Goal: Information Seeking & Learning: Check status

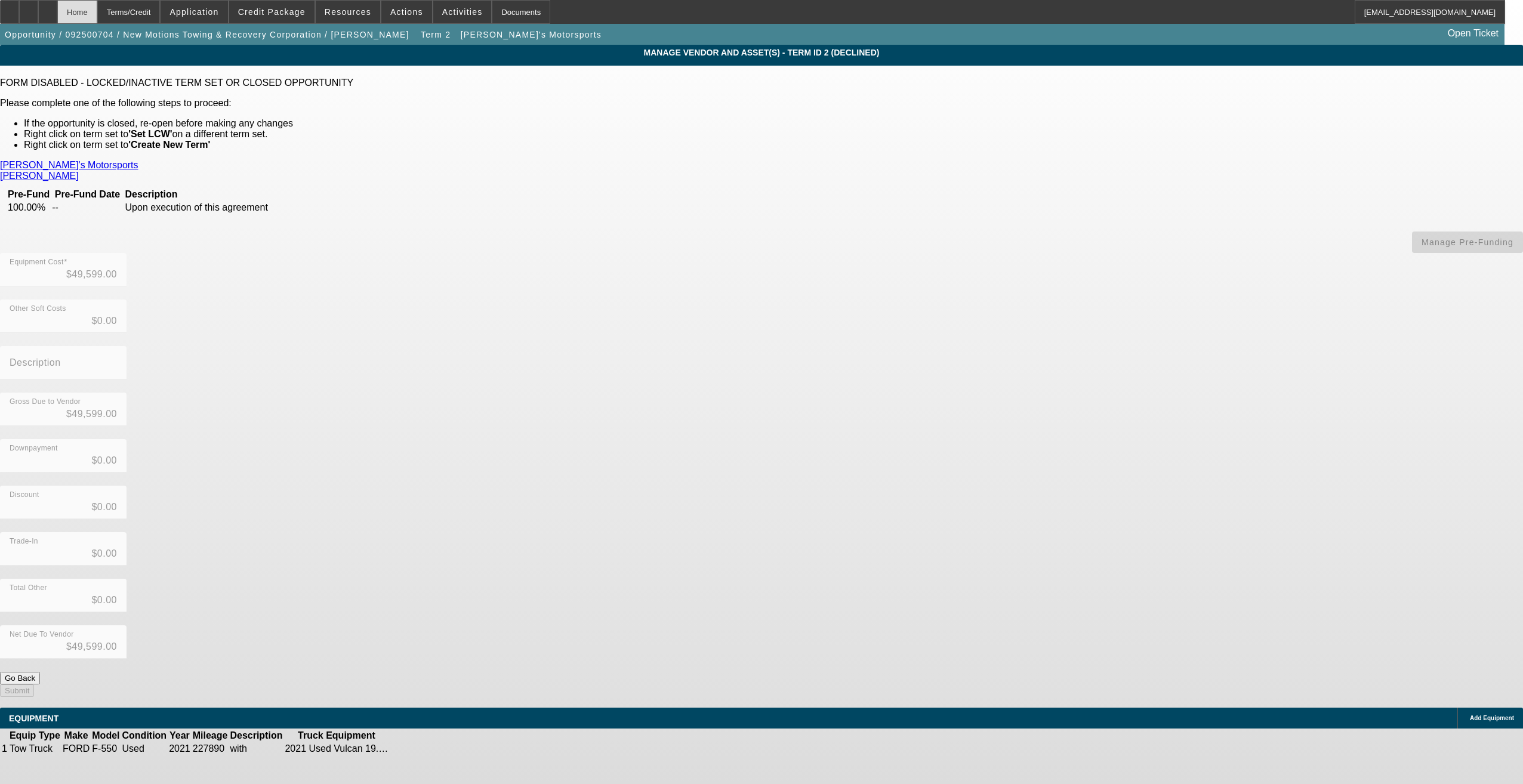
click at [97, 14] on div "Home" at bounding box center [77, 12] width 40 height 24
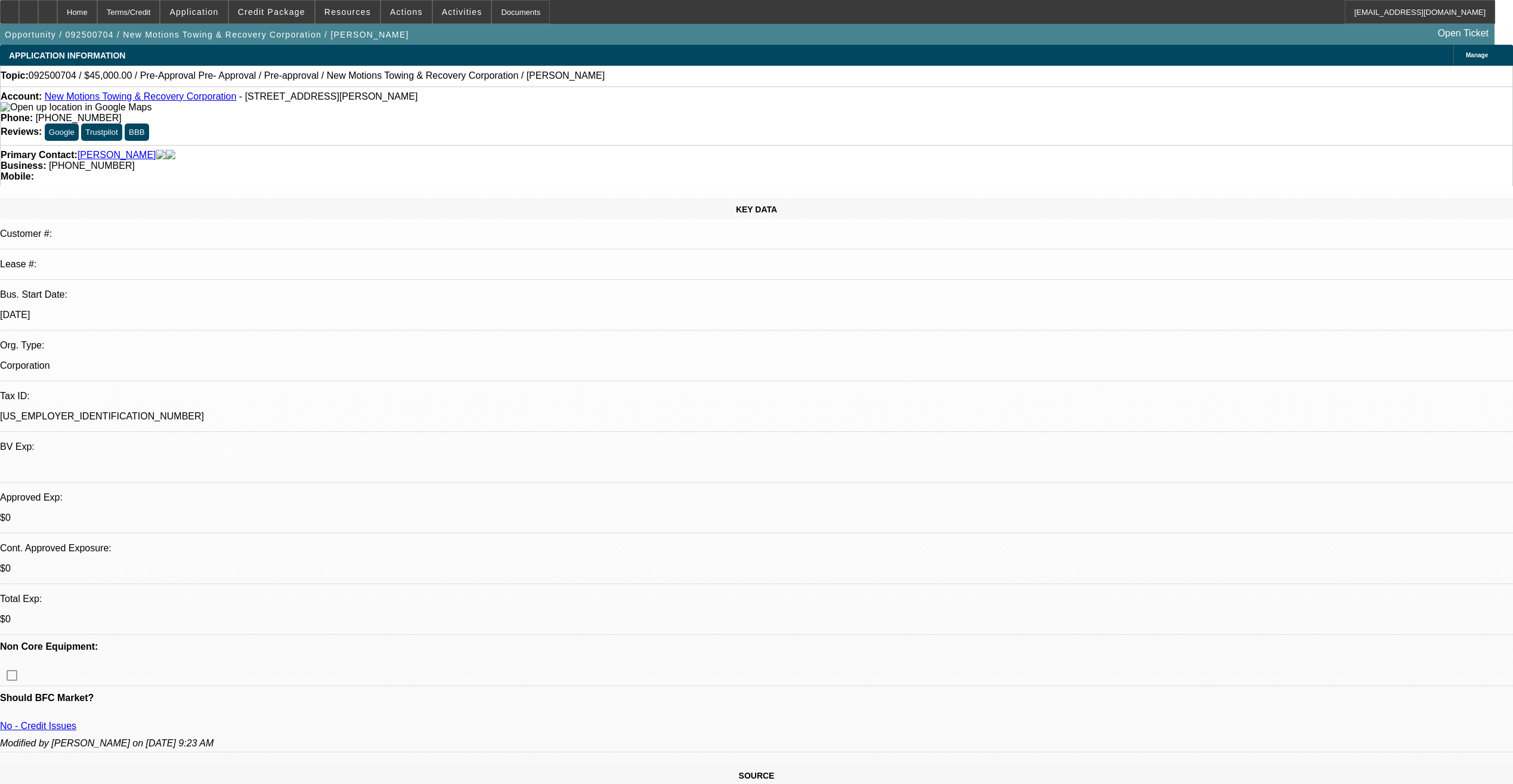
select select "0"
select select "0.1"
select select "4"
select select "0"
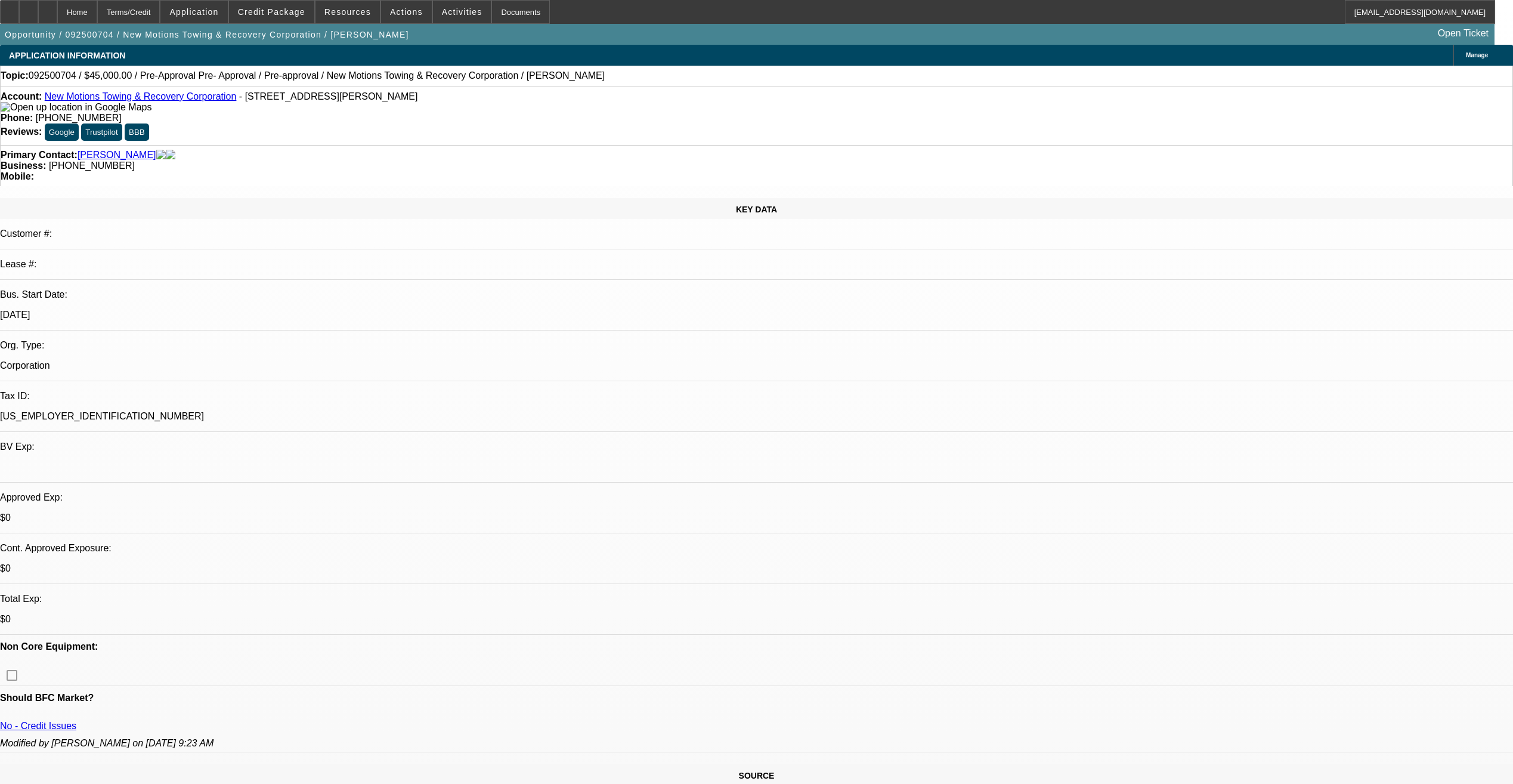
select select "0"
select select "3"
select select "0.1"
select select "4"
select select "0"
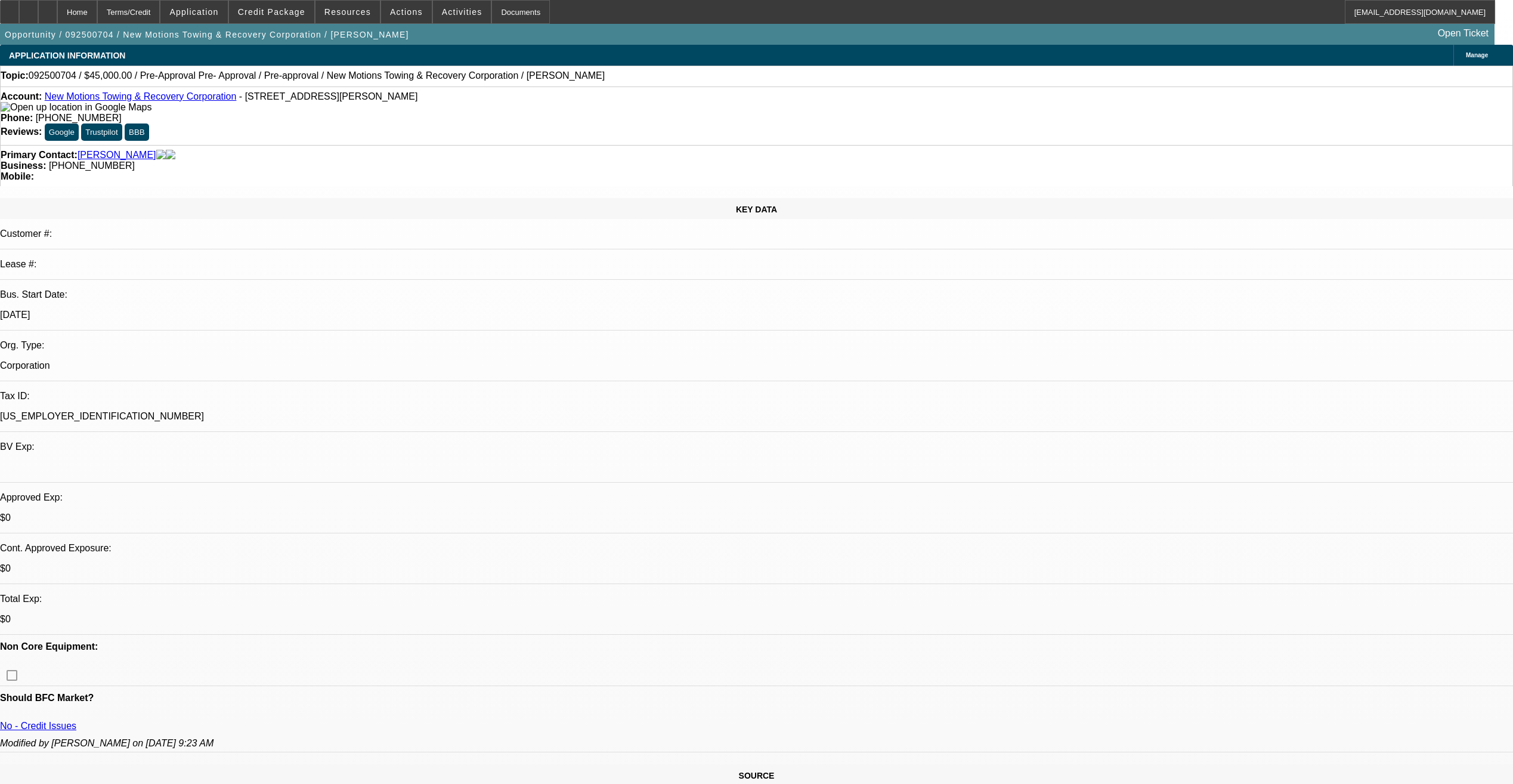
select select "0"
select select "0.1"
select select "4"
select select "0"
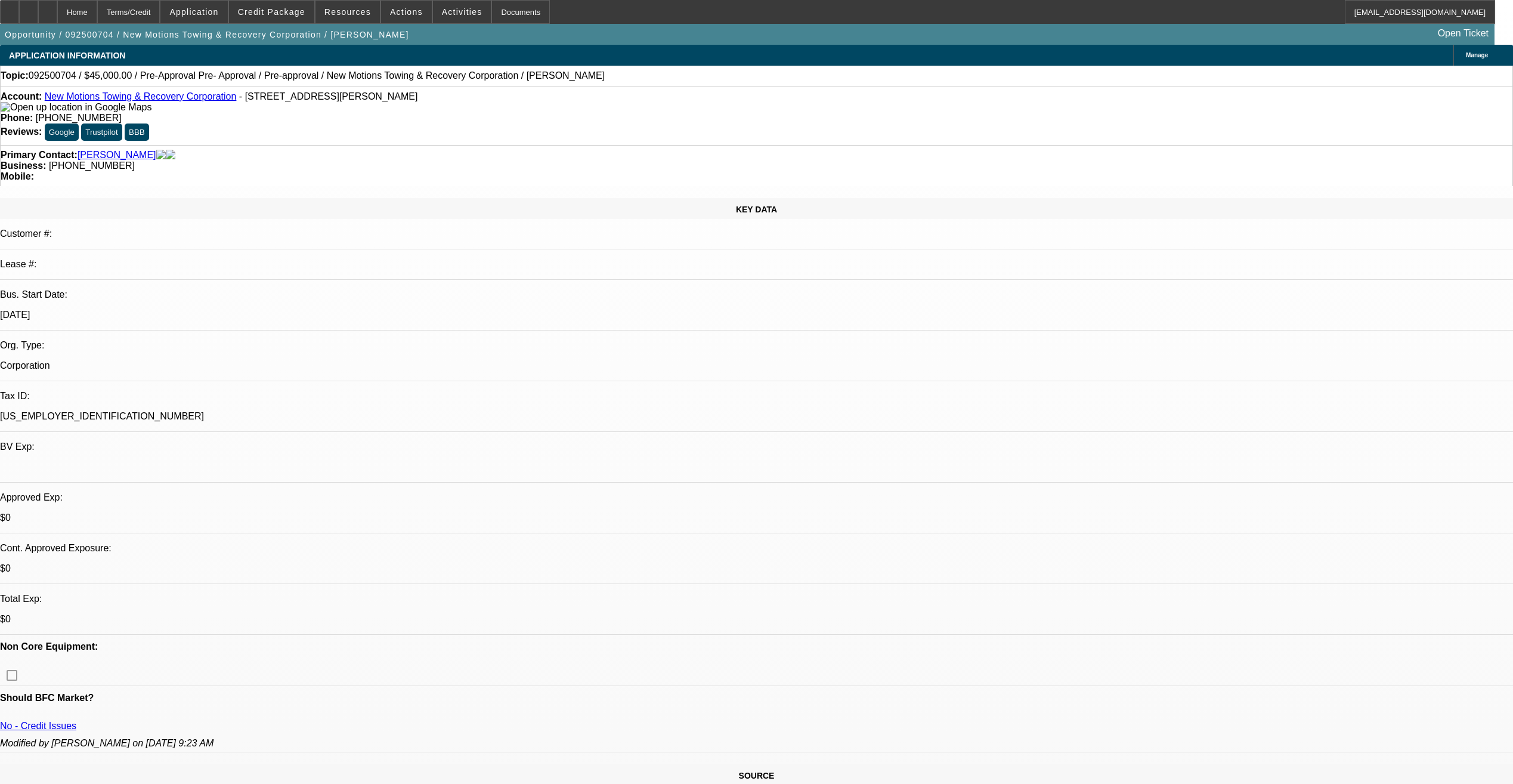
select select "0.1"
select select "4"
click at [1383, 31] on div "Opportunity / 092500704 / New Motions Towing & Recovery Corporation / Estes, Li…" at bounding box center [747, 34] width 1495 height 21
click at [1396, 33] on div "Opportunity / 092500704 / New Motions Towing & Recovery Corporation / Estes, Li…" at bounding box center [747, 34] width 1495 height 21
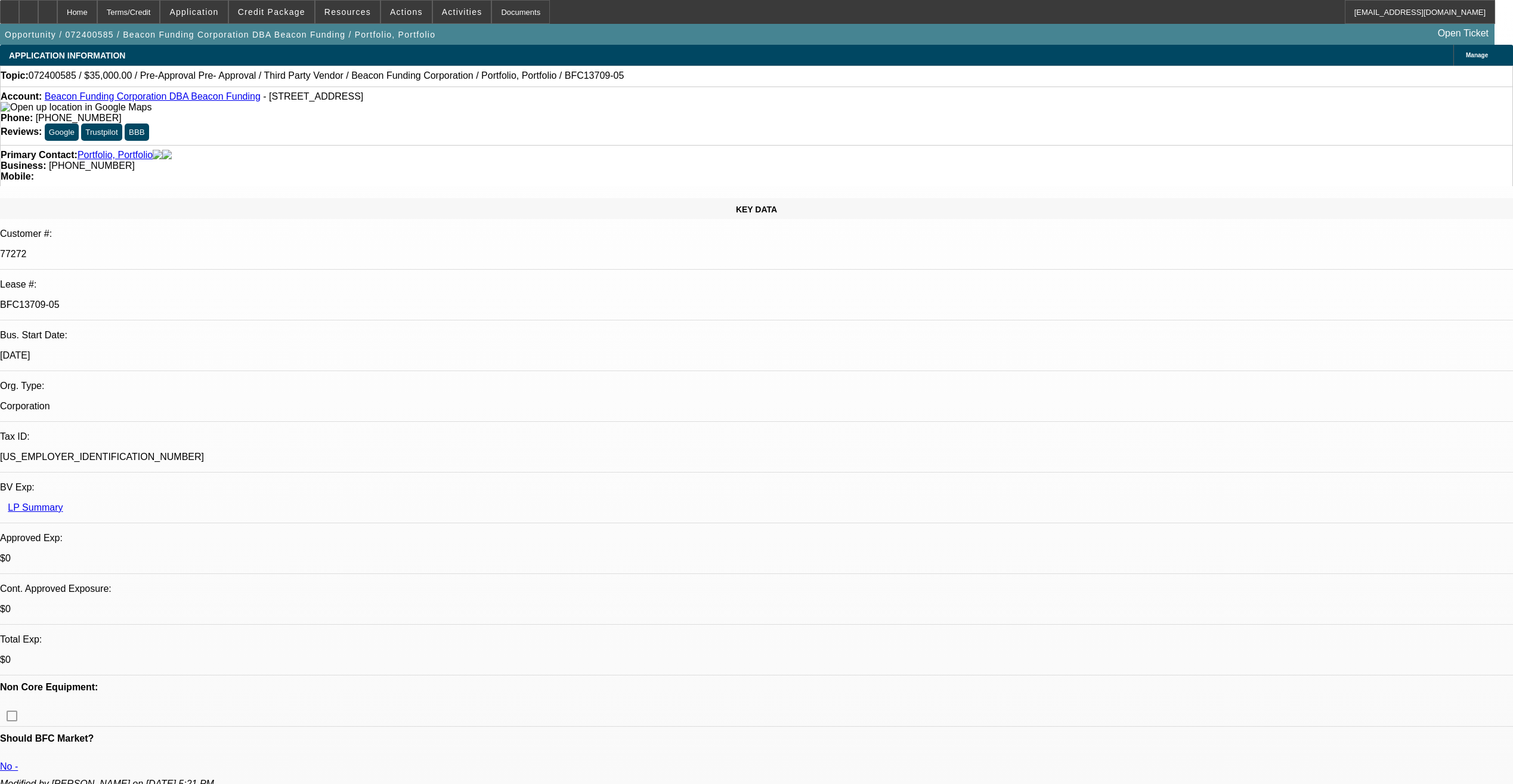
select select "0"
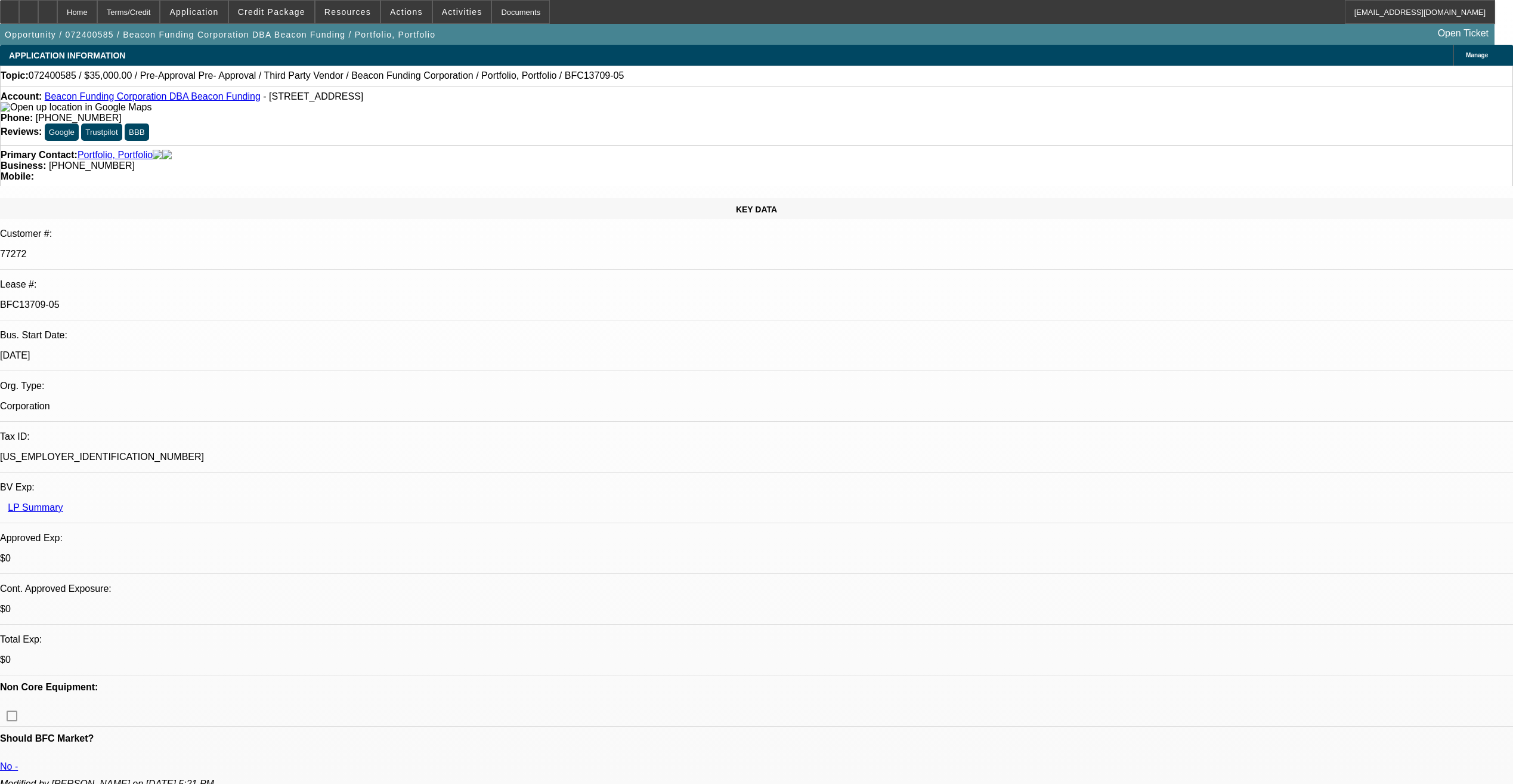
select select "0"
select select "0.1"
select select "0"
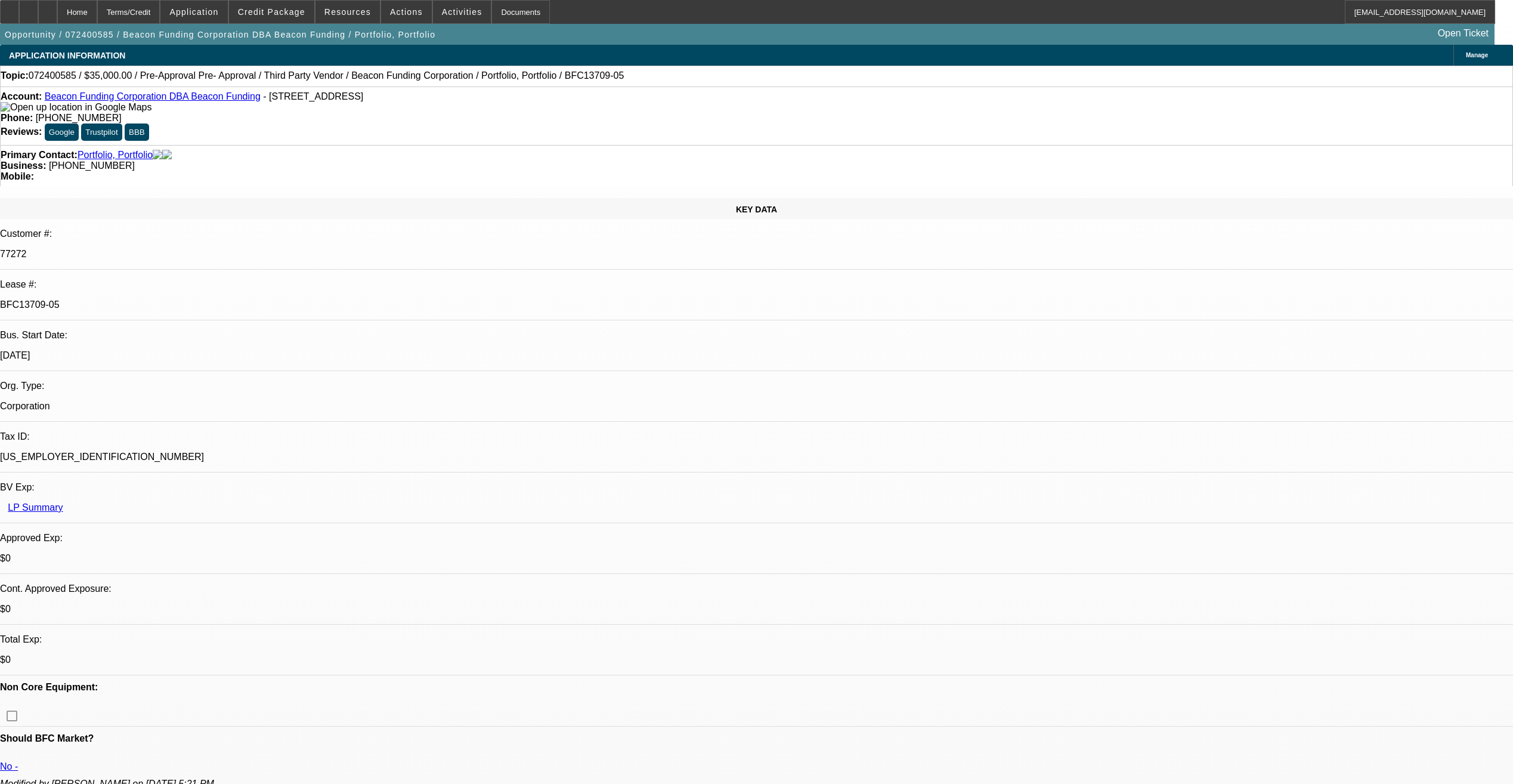
select select "0"
select select "0.1"
select select "1"
select select "6"
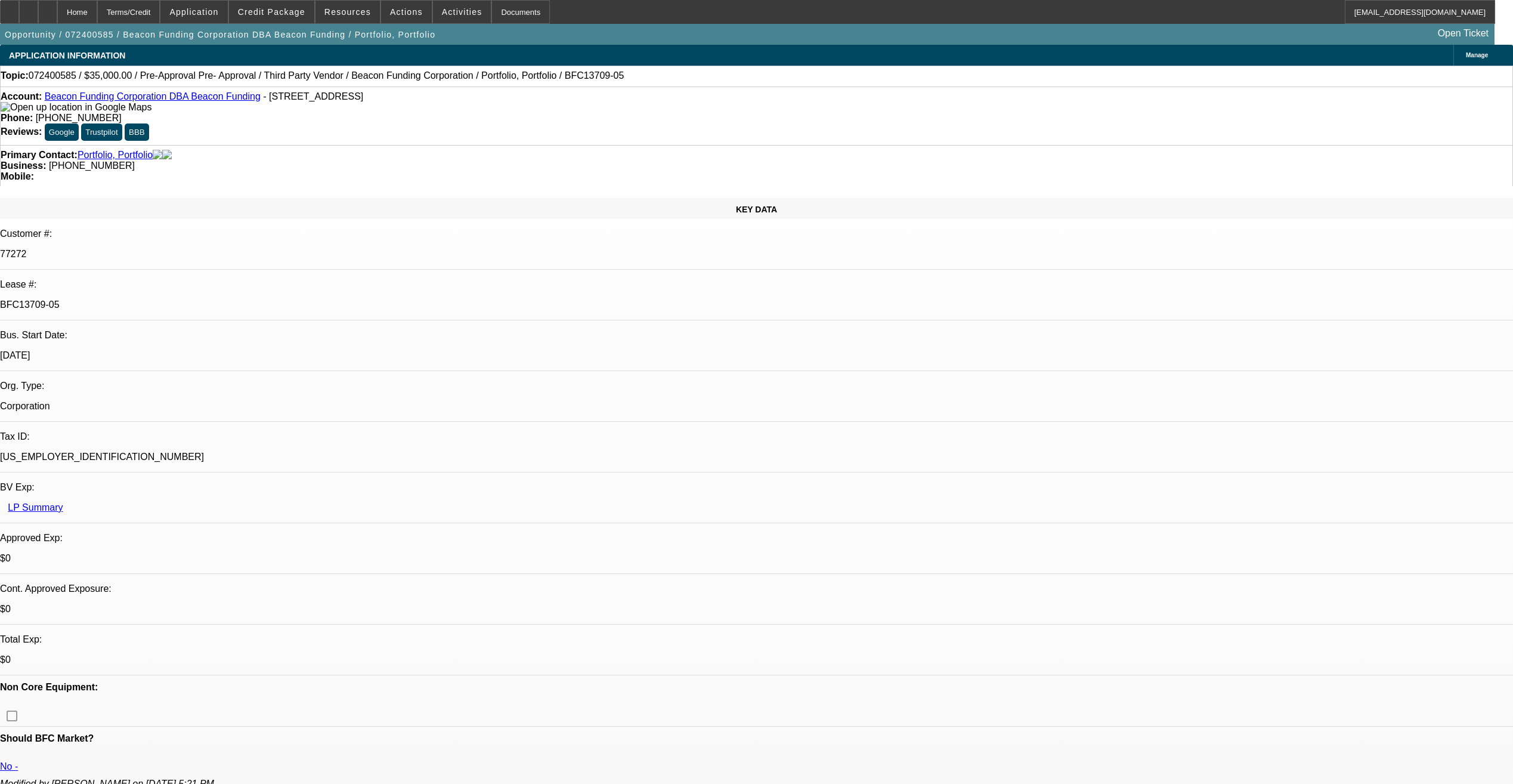
select select "1"
select select "6"
select select "1"
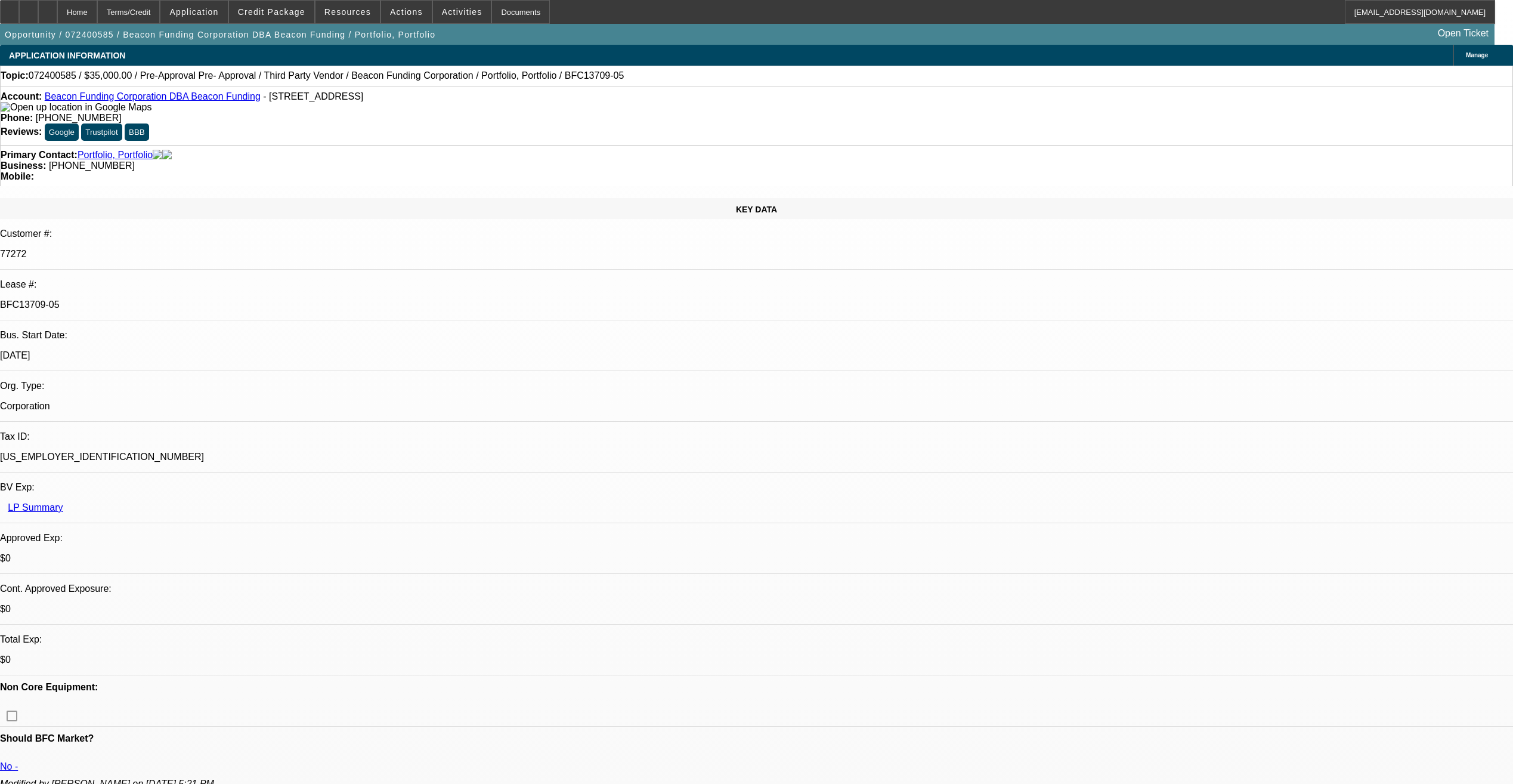
select select "4"
select select "1"
select select "4"
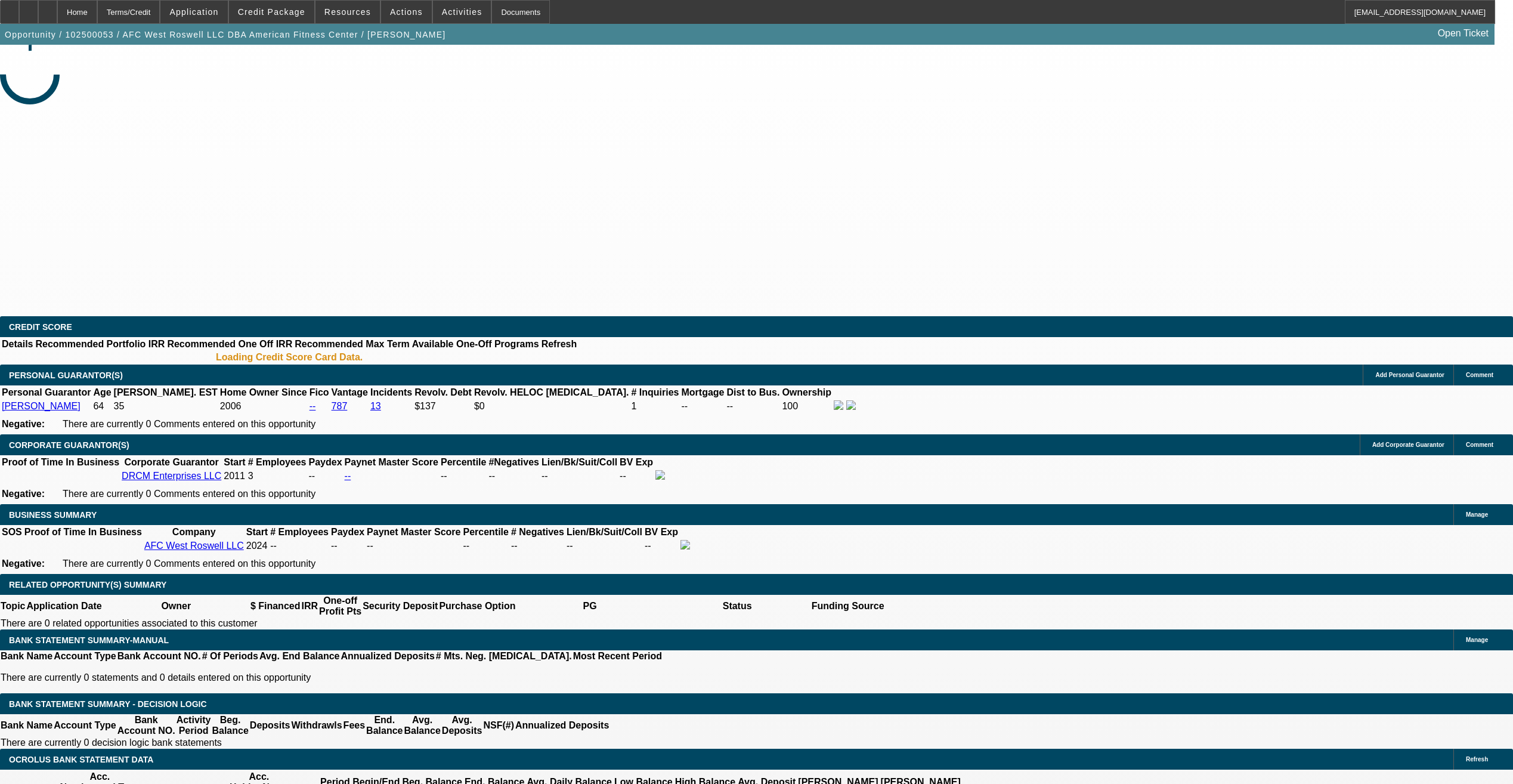
select select "0"
select select "2"
select select "0.1"
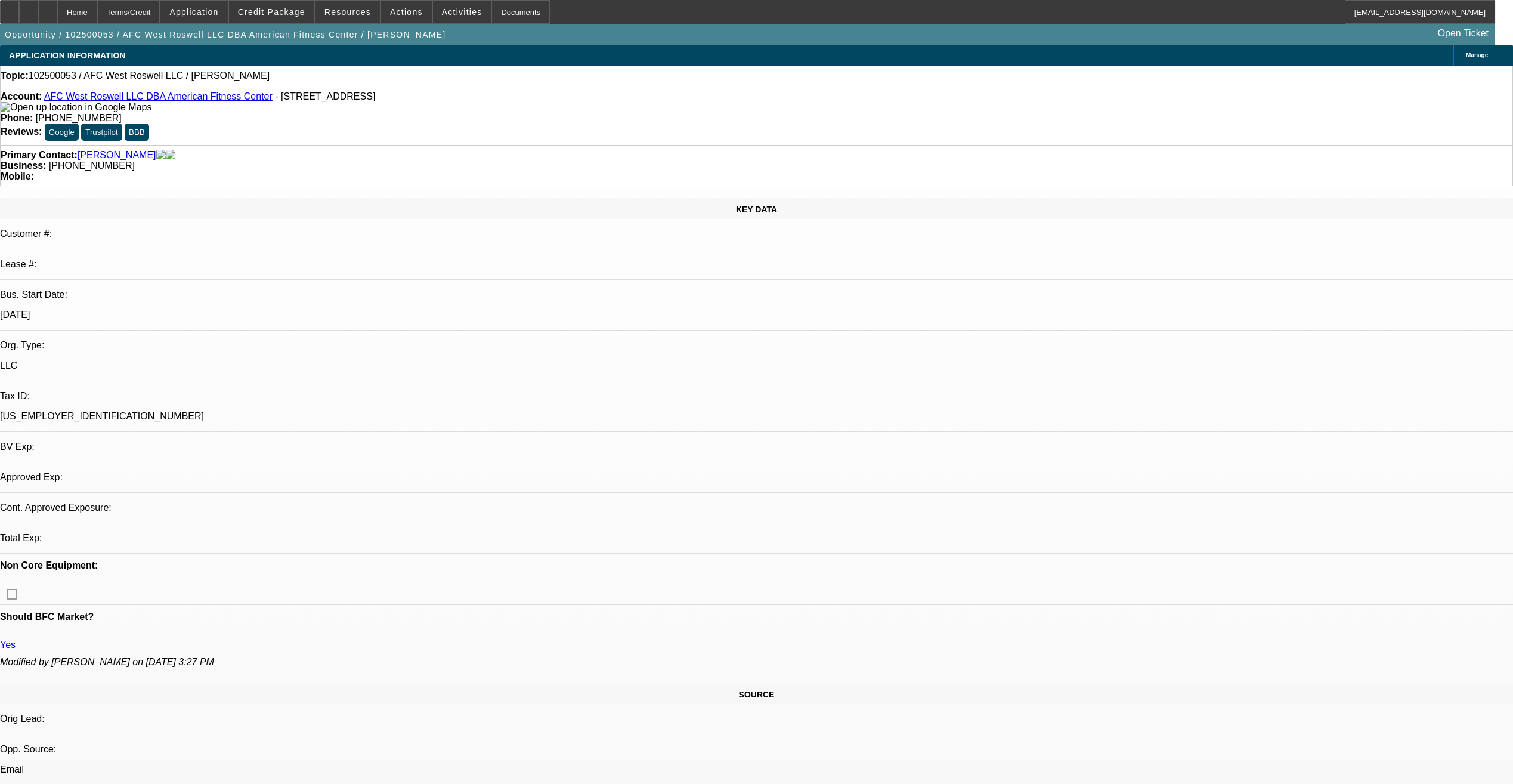
select select "1"
select select "2"
select select "4"
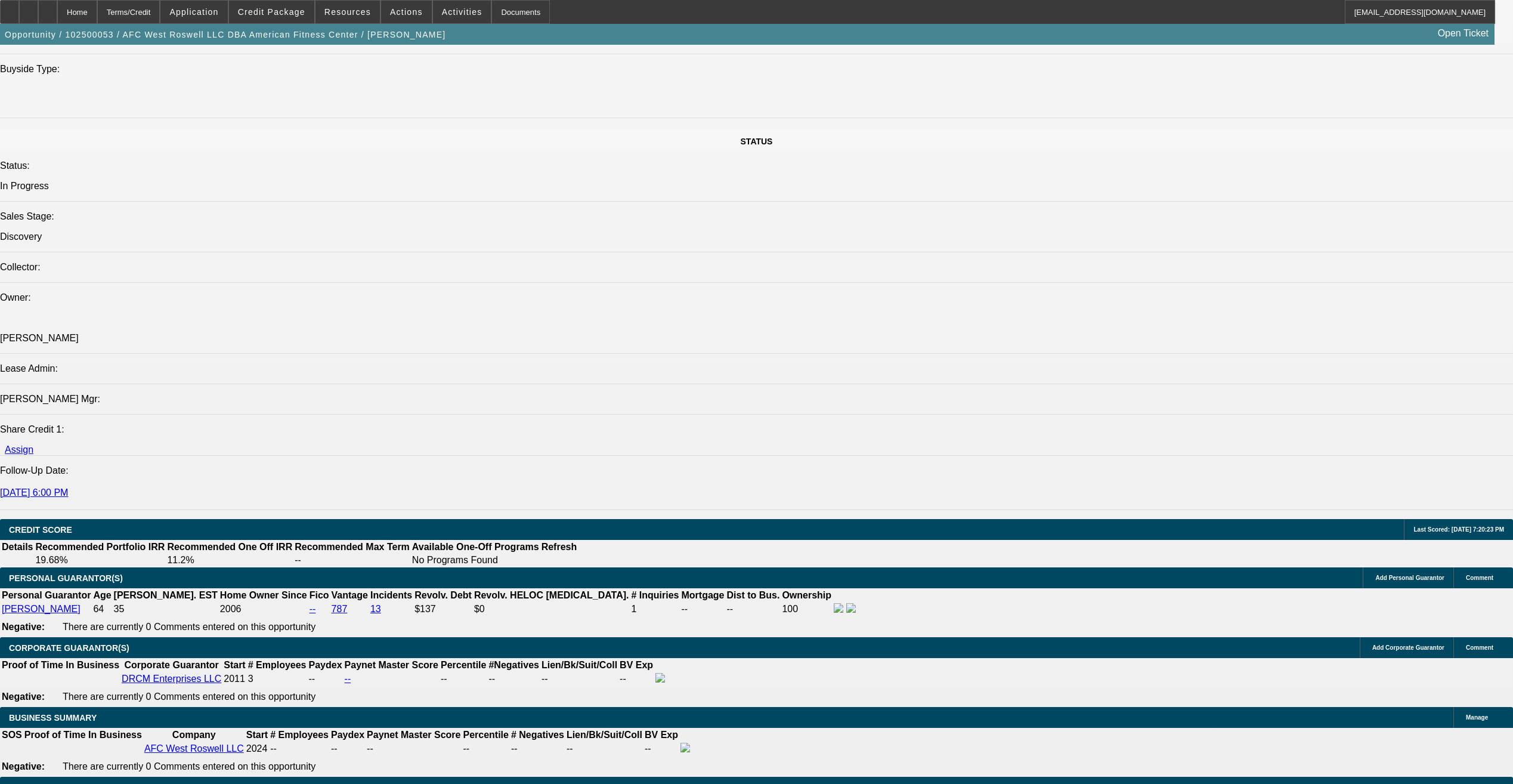
scroll to position [1312, 0]
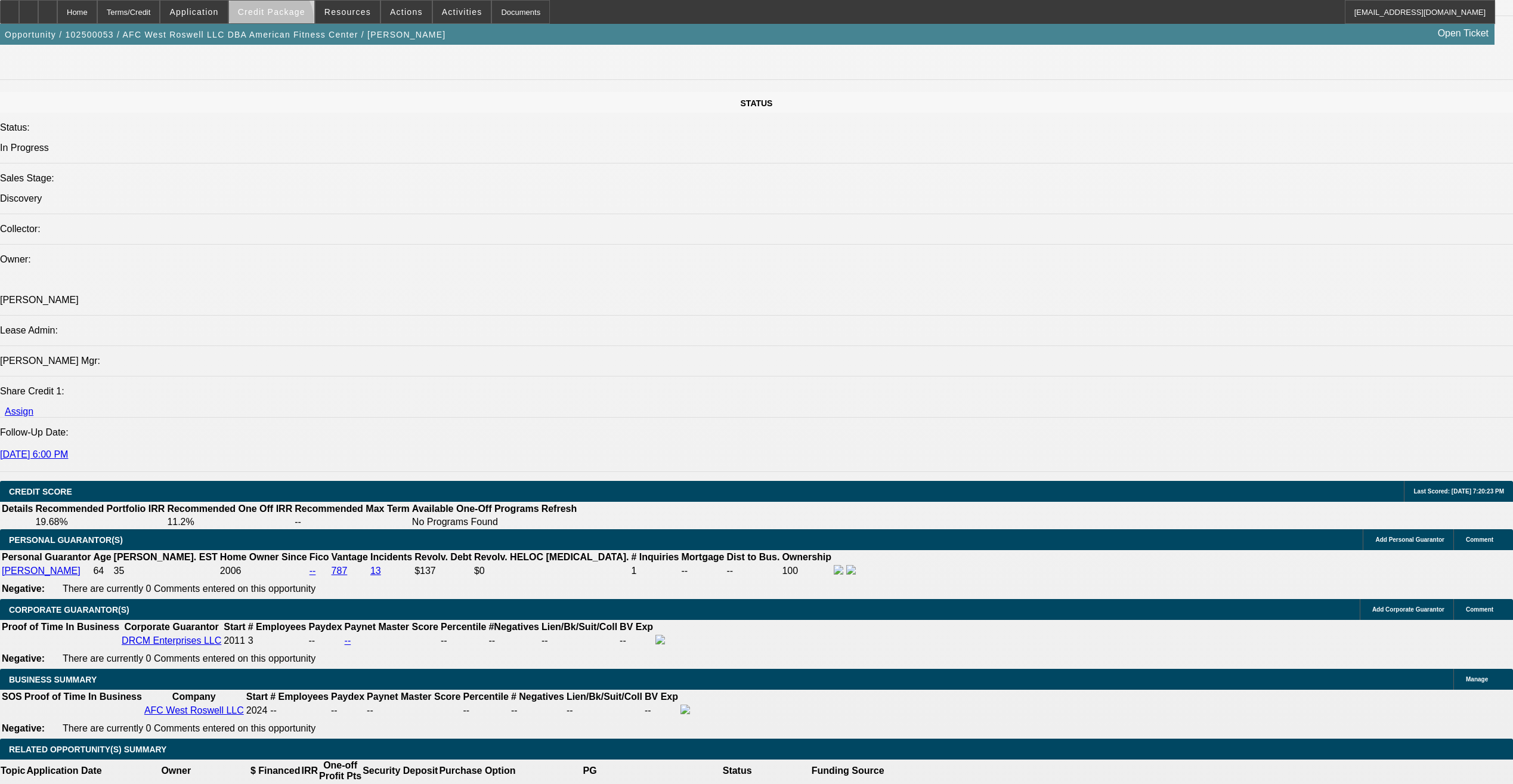
click at [288, 23] on span at bounding box center [272, 12] width 85 height 29
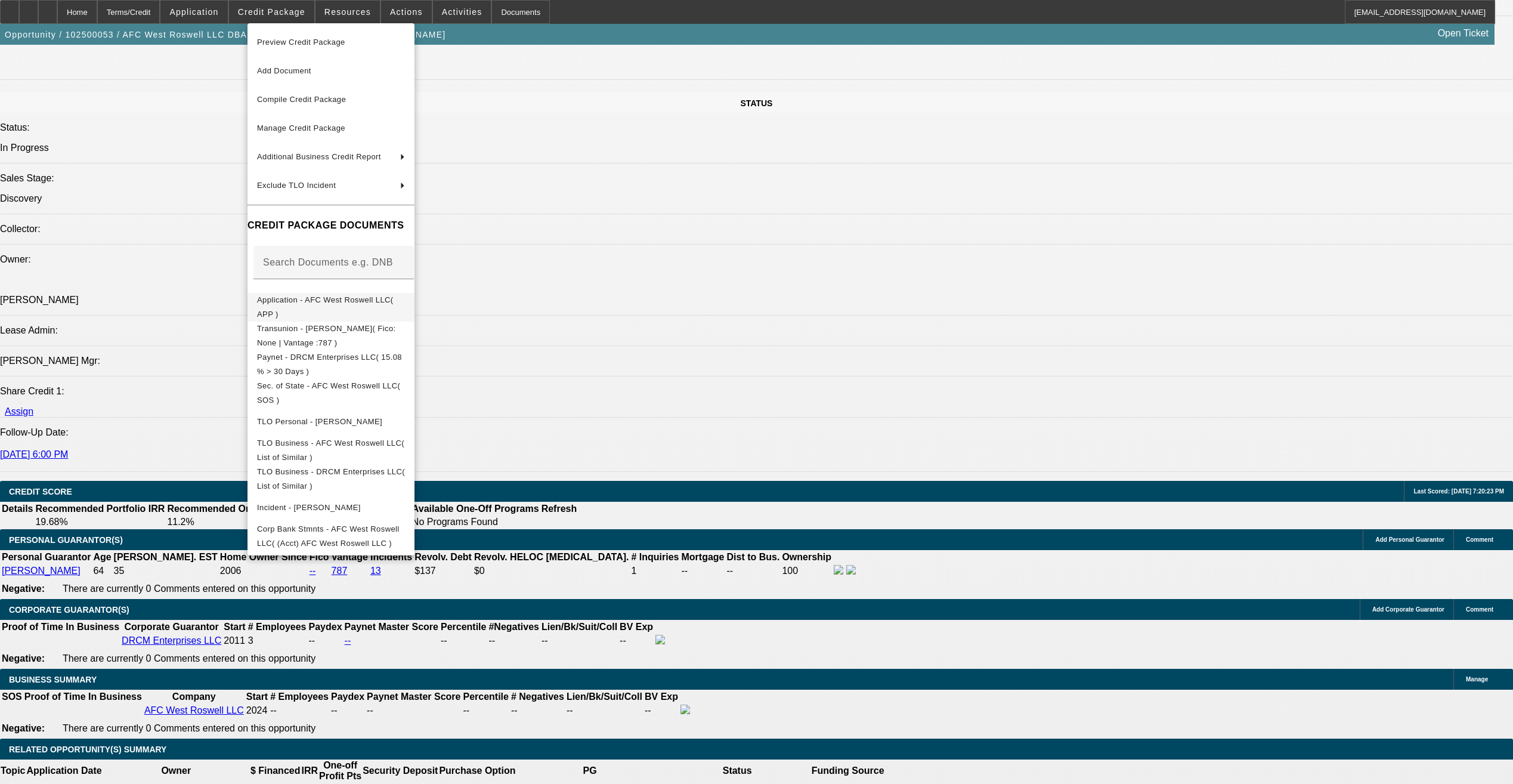
click at [371, 308] on span "Application - AFC West Roswell LLC( APP )" at bounding box center [331, 307] width 148 height 29
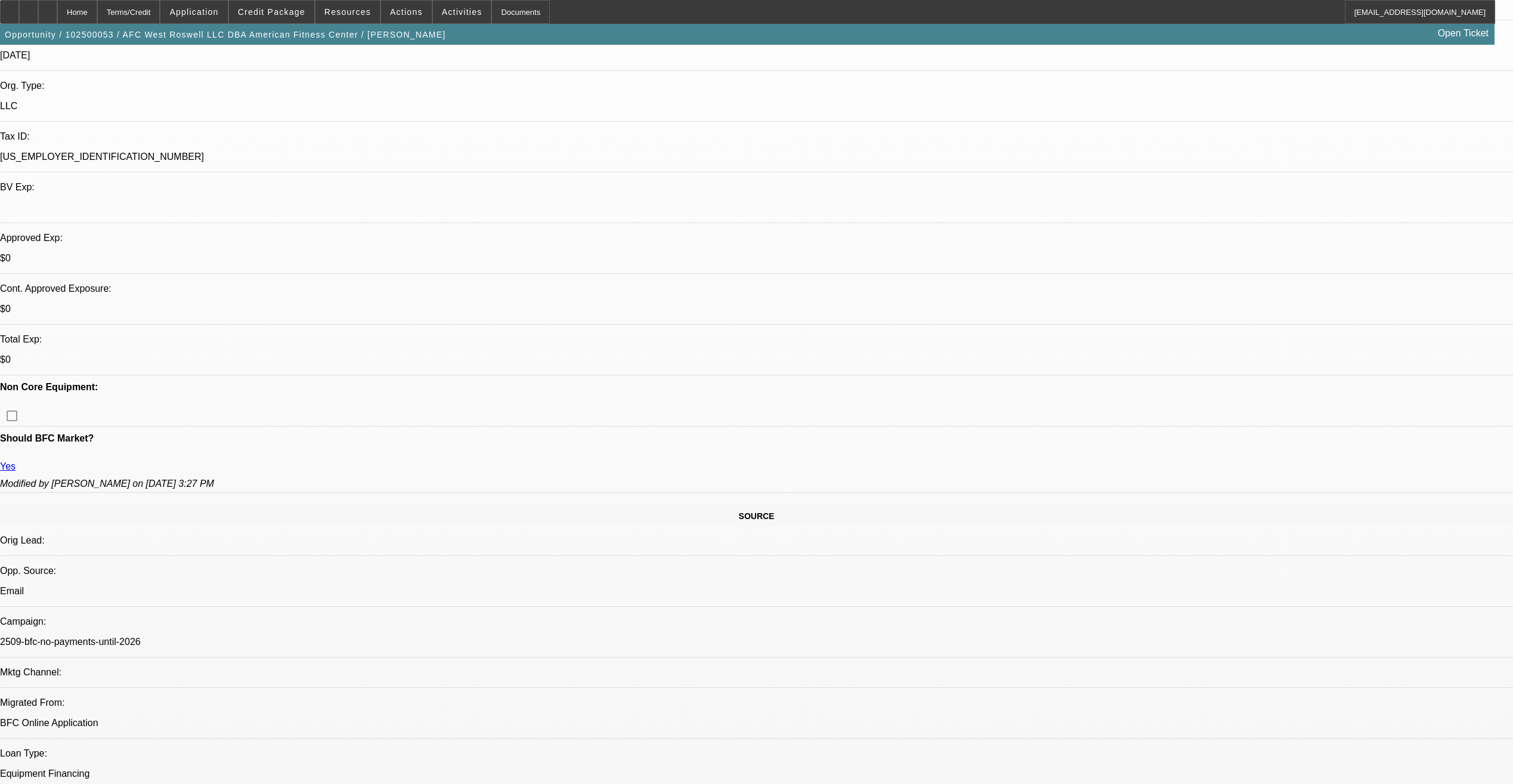
scroll to position [239, 0]
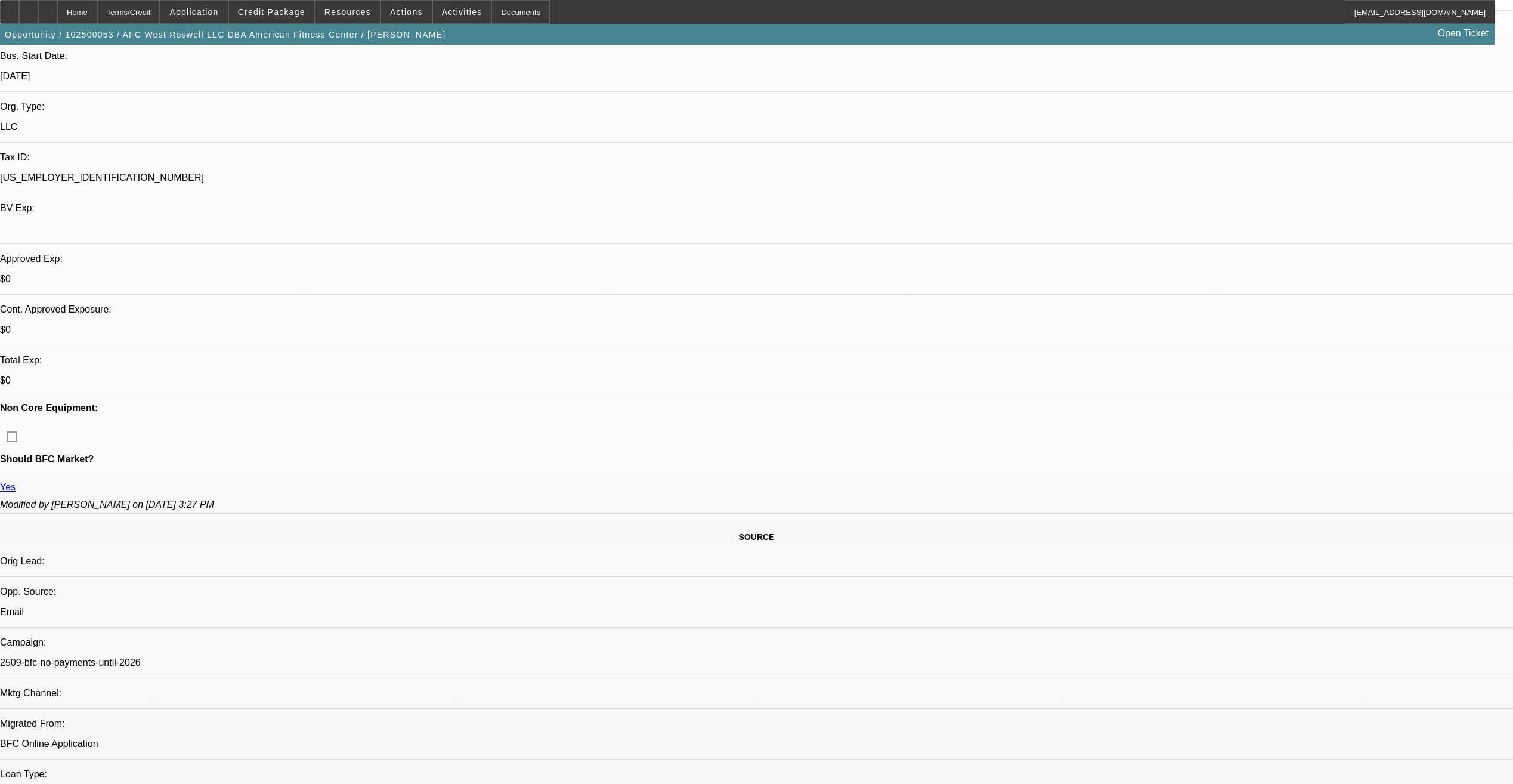
click at [264, 7] on span "Credit Package" at bounding box center [272, 12] width 68 height 10
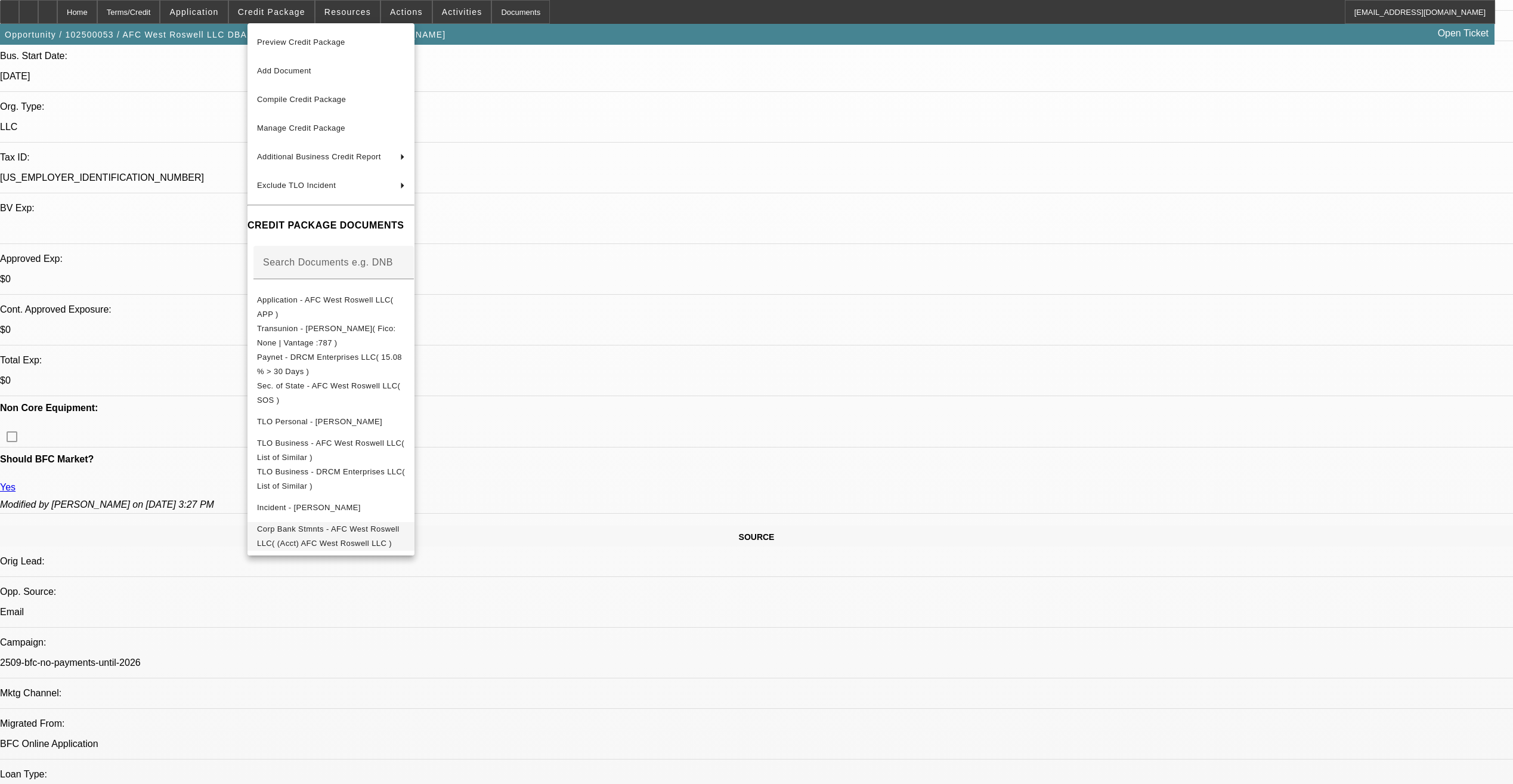
click at [364, 536] on span "Corp Bank Stmnts - AFC West Roswell LLC( (Acct) AFC West Roswell LLC )" at bounding box center [331, 536] width 148 height 29
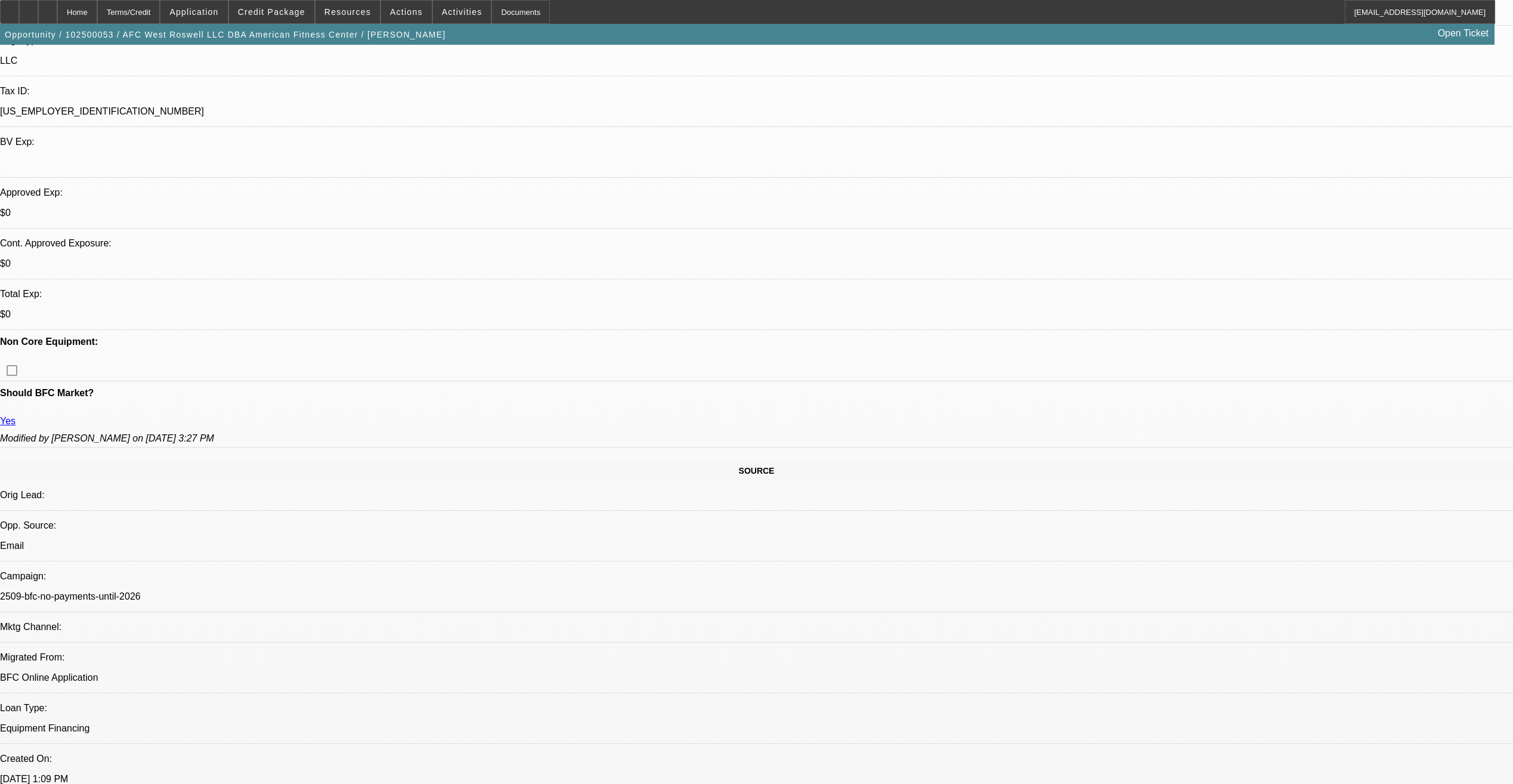
scroll to position [537, 0]
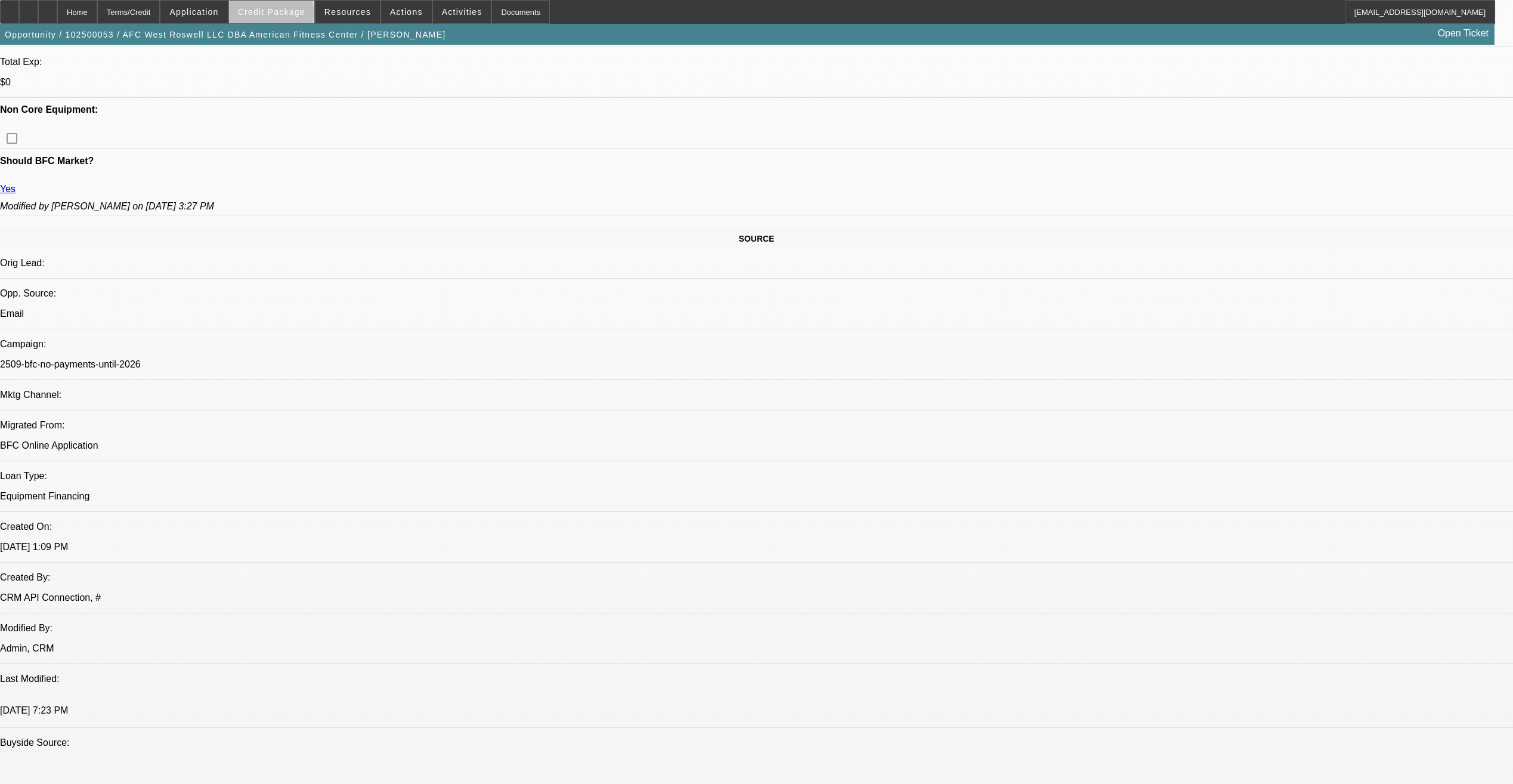
click at [289, 16] on span at bounding box center [272, 12] width 85 height 29
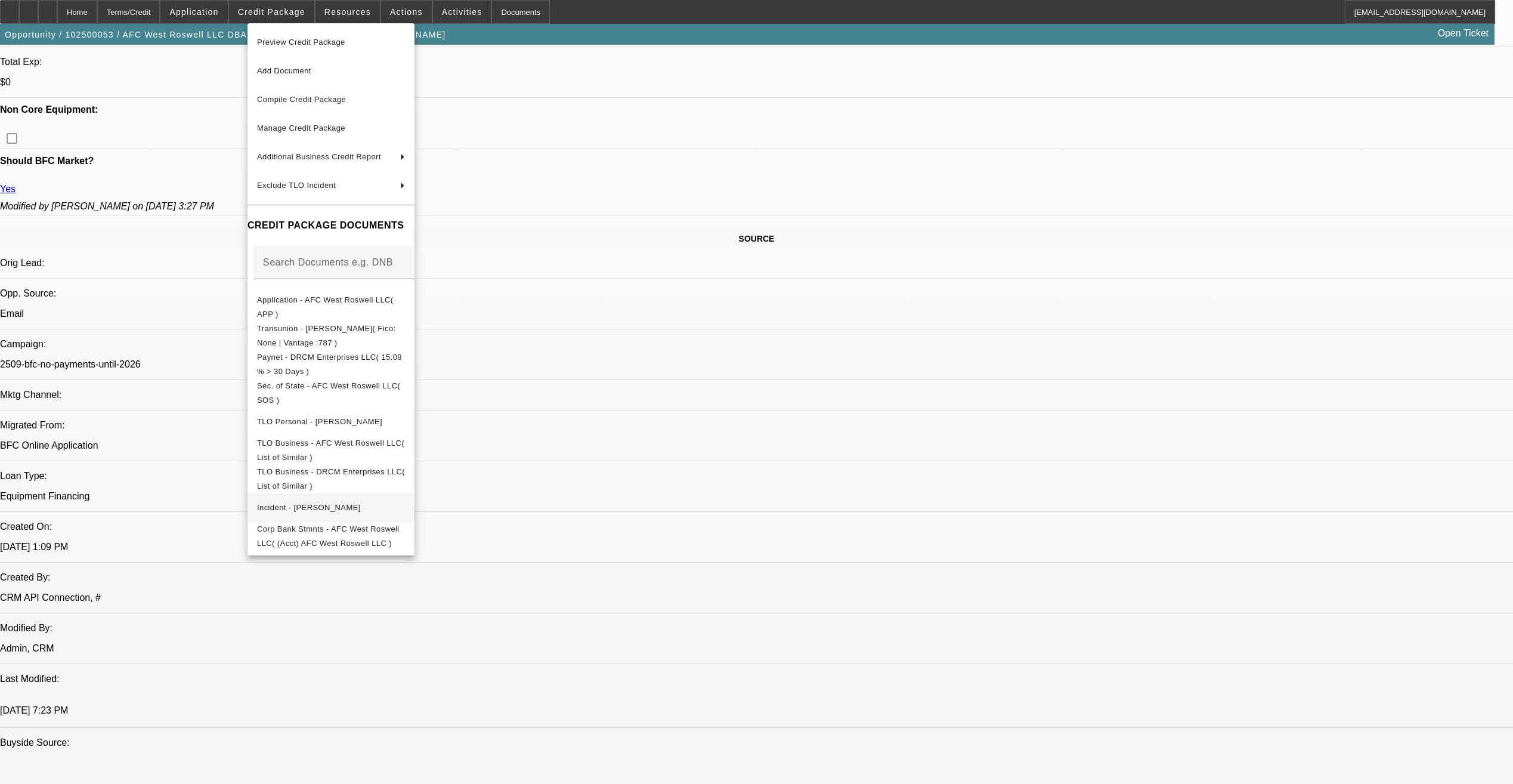
click at [404, 505] on span "Incident - Moore, Eric" at bounding box center [331, 508] width 148 height 14
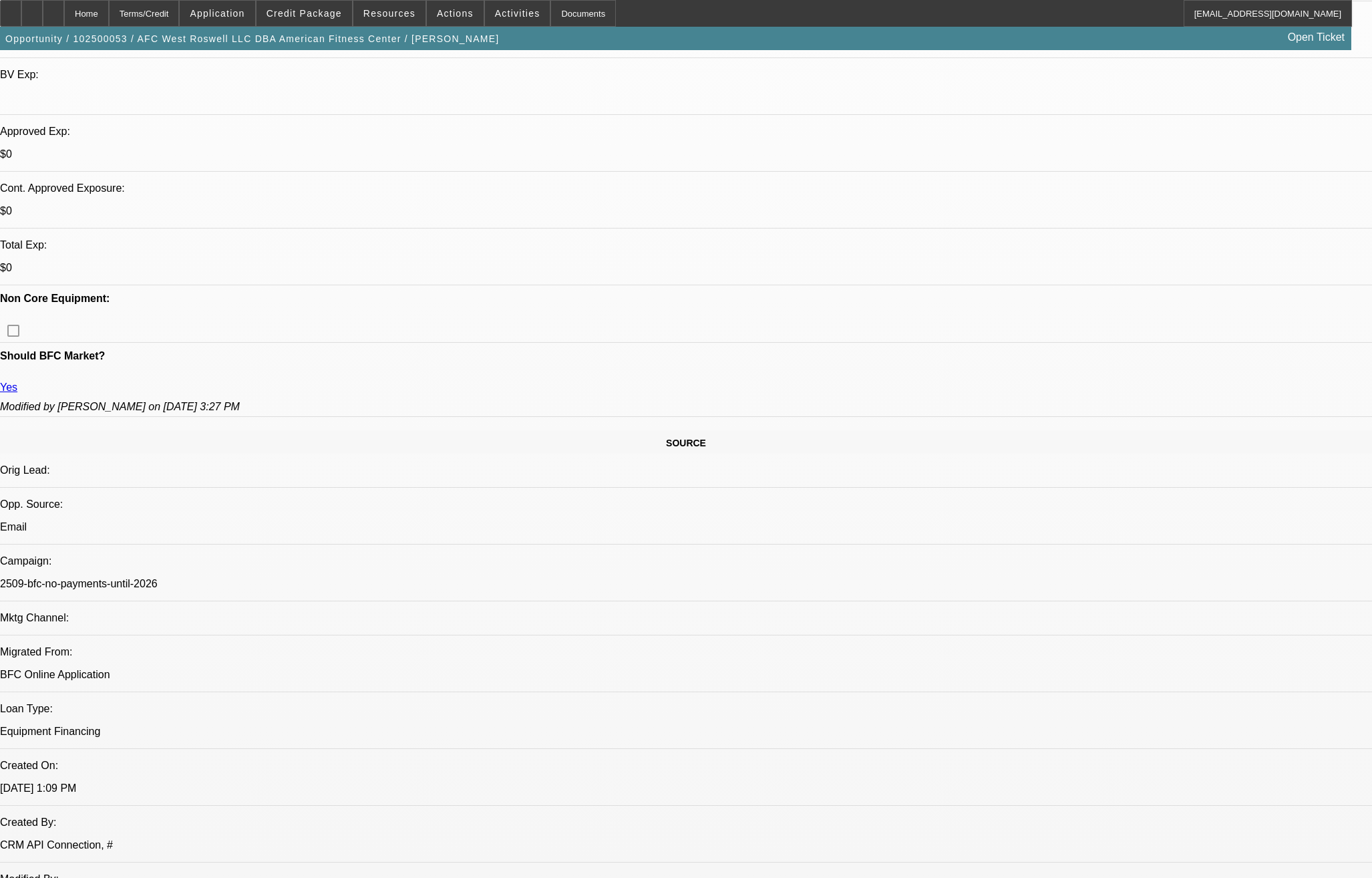
scroll to position [400, 0]
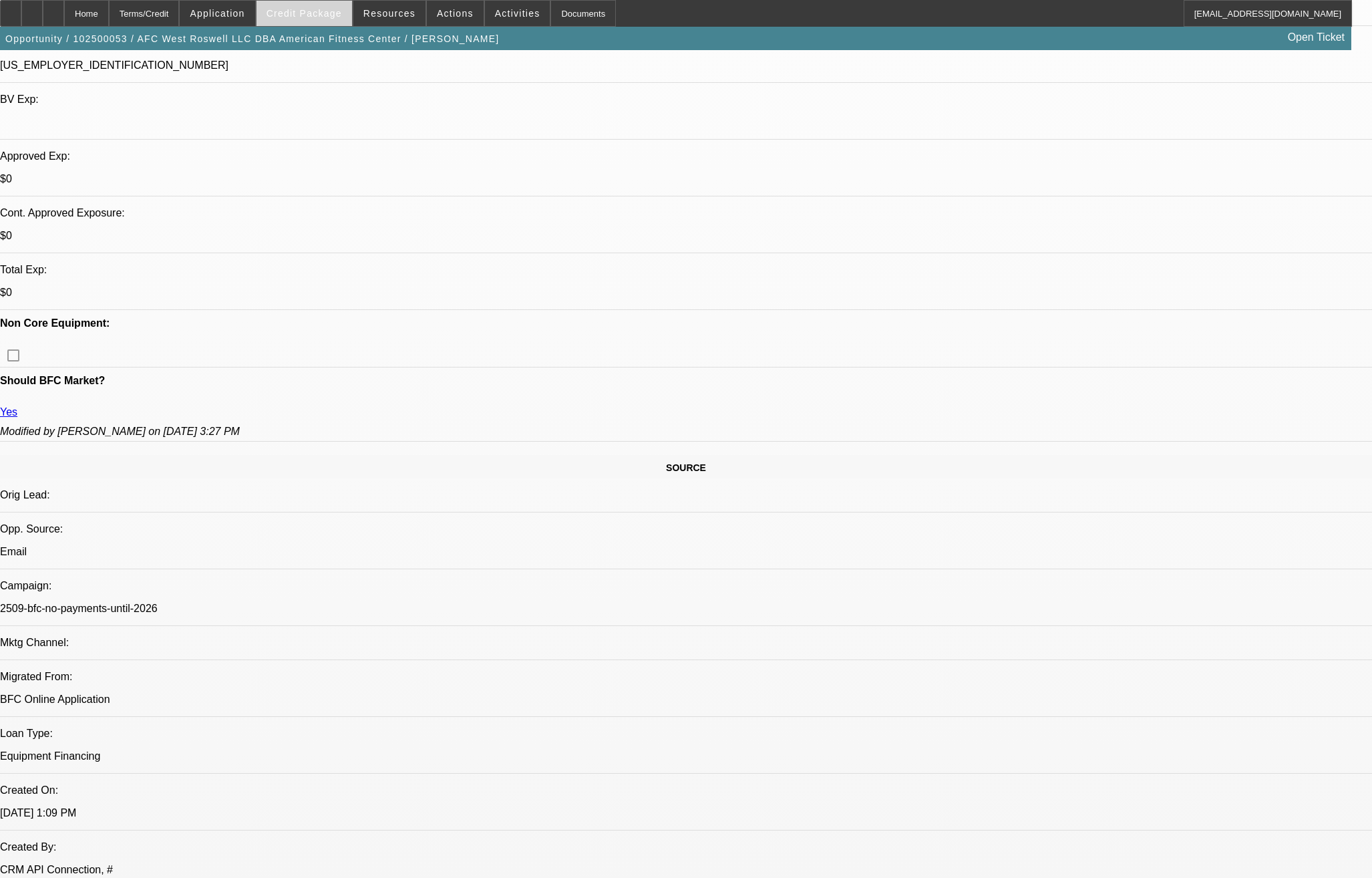
click at [312, 15] on span "Credit Package" at bounding box center [304, 13] width 76 height 11
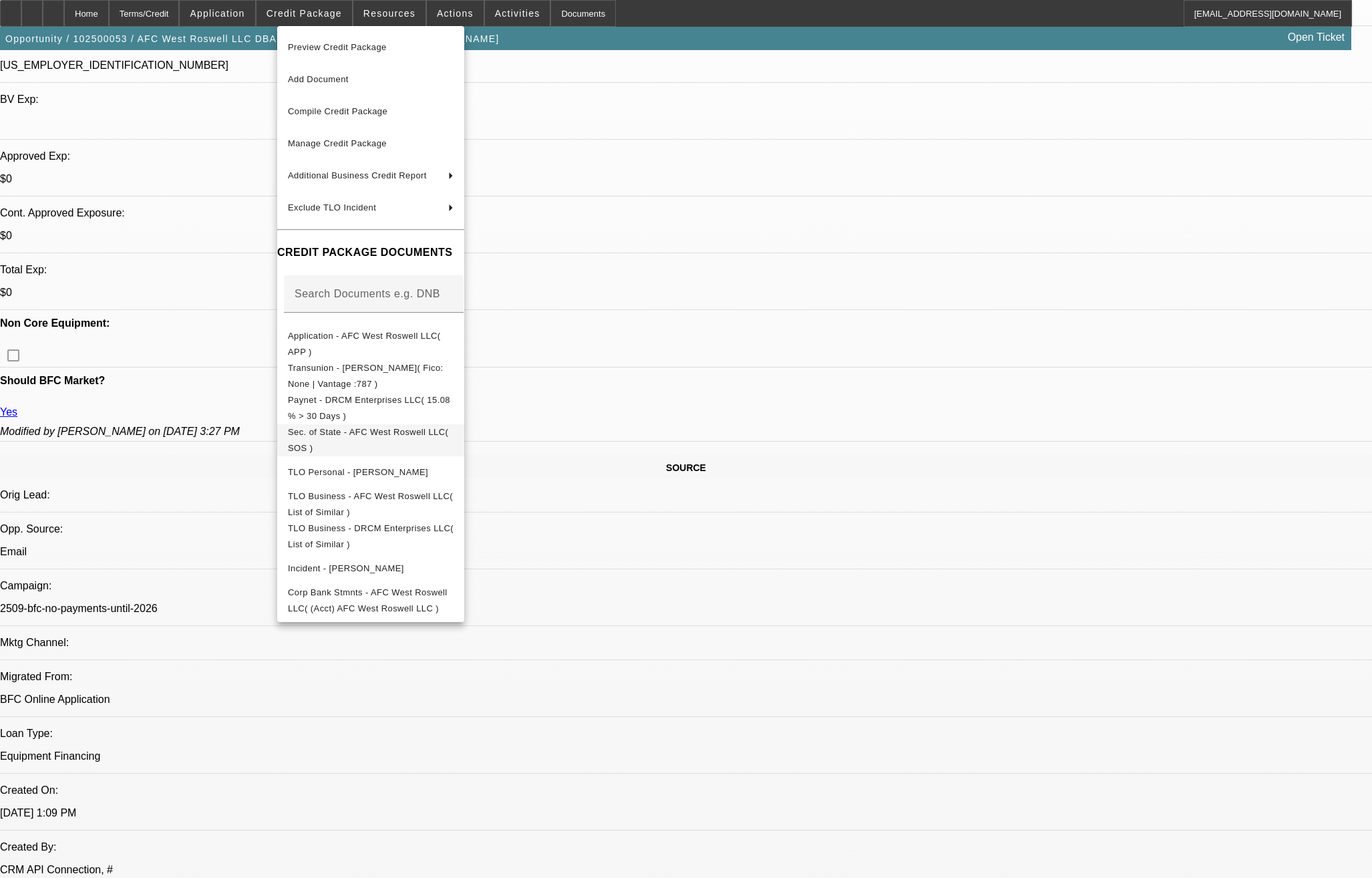
click at [403, 441] on span "Sec. of State - AFC West Roswell LLC( SOS )" at bounding box center [370, 440] width 165 height 32
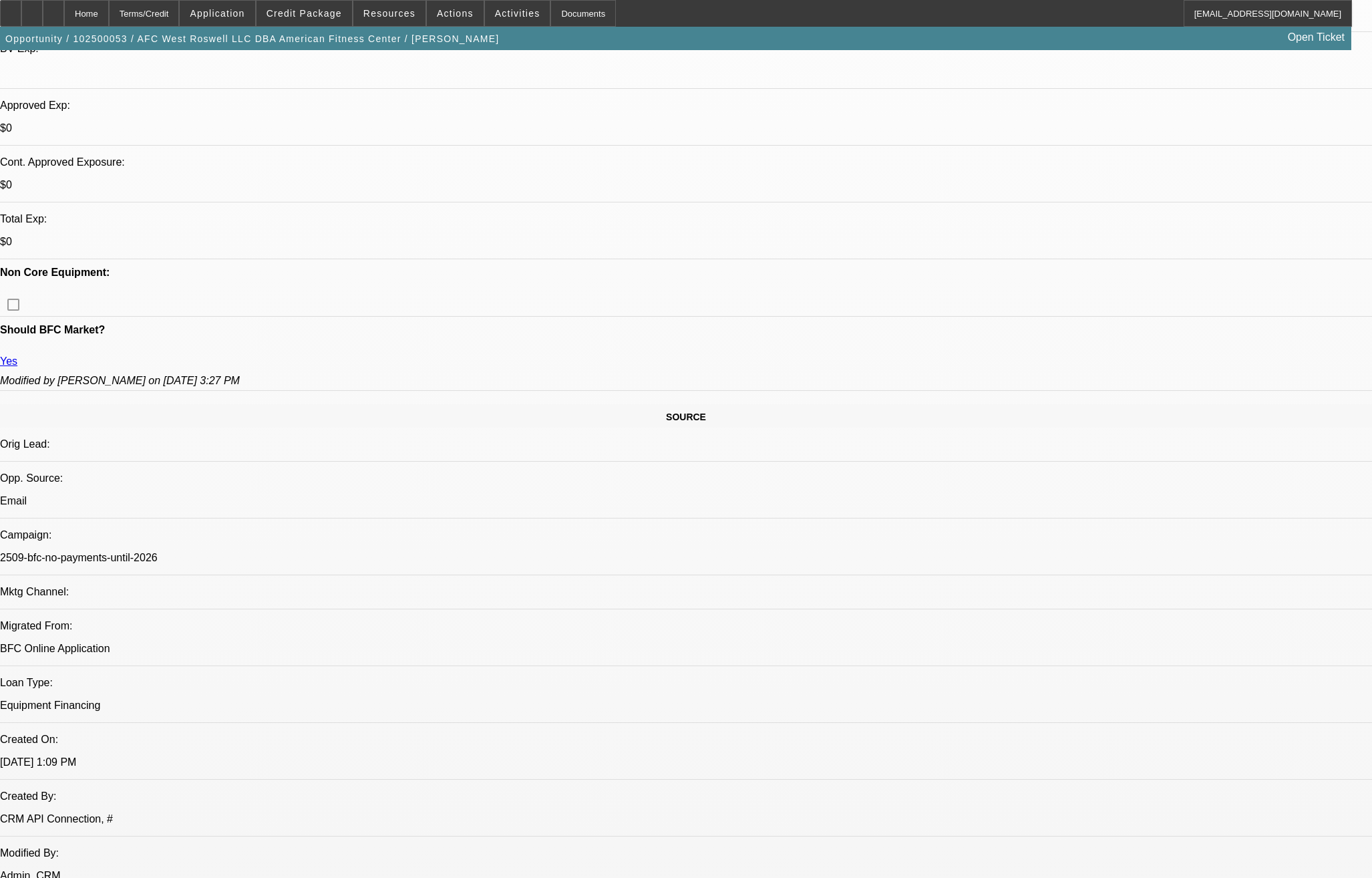
scroll to position [534, 0]
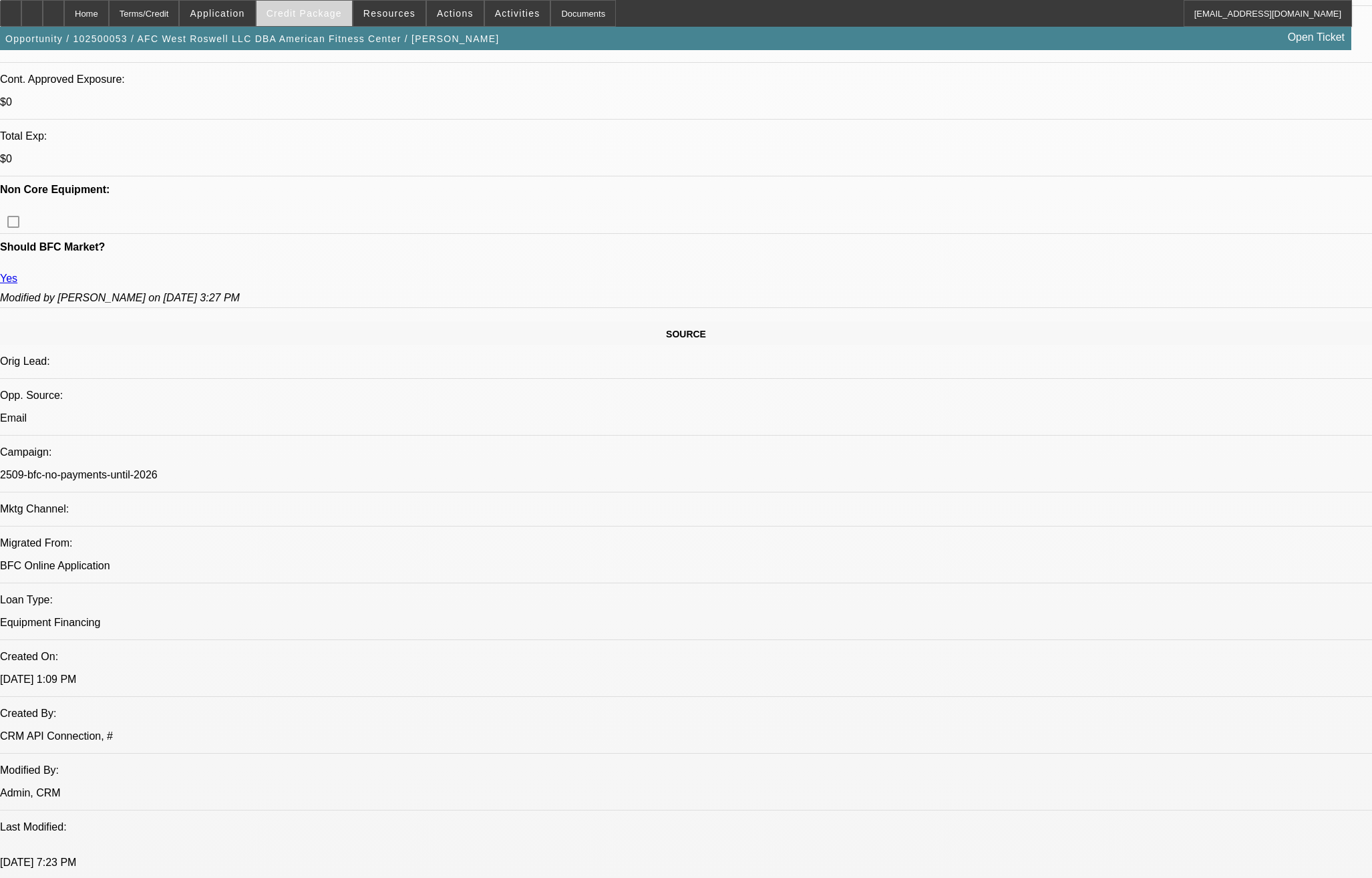
click at [321, 18] on span "Credit Package" at bounding box center [304, 13] width 76 height 11
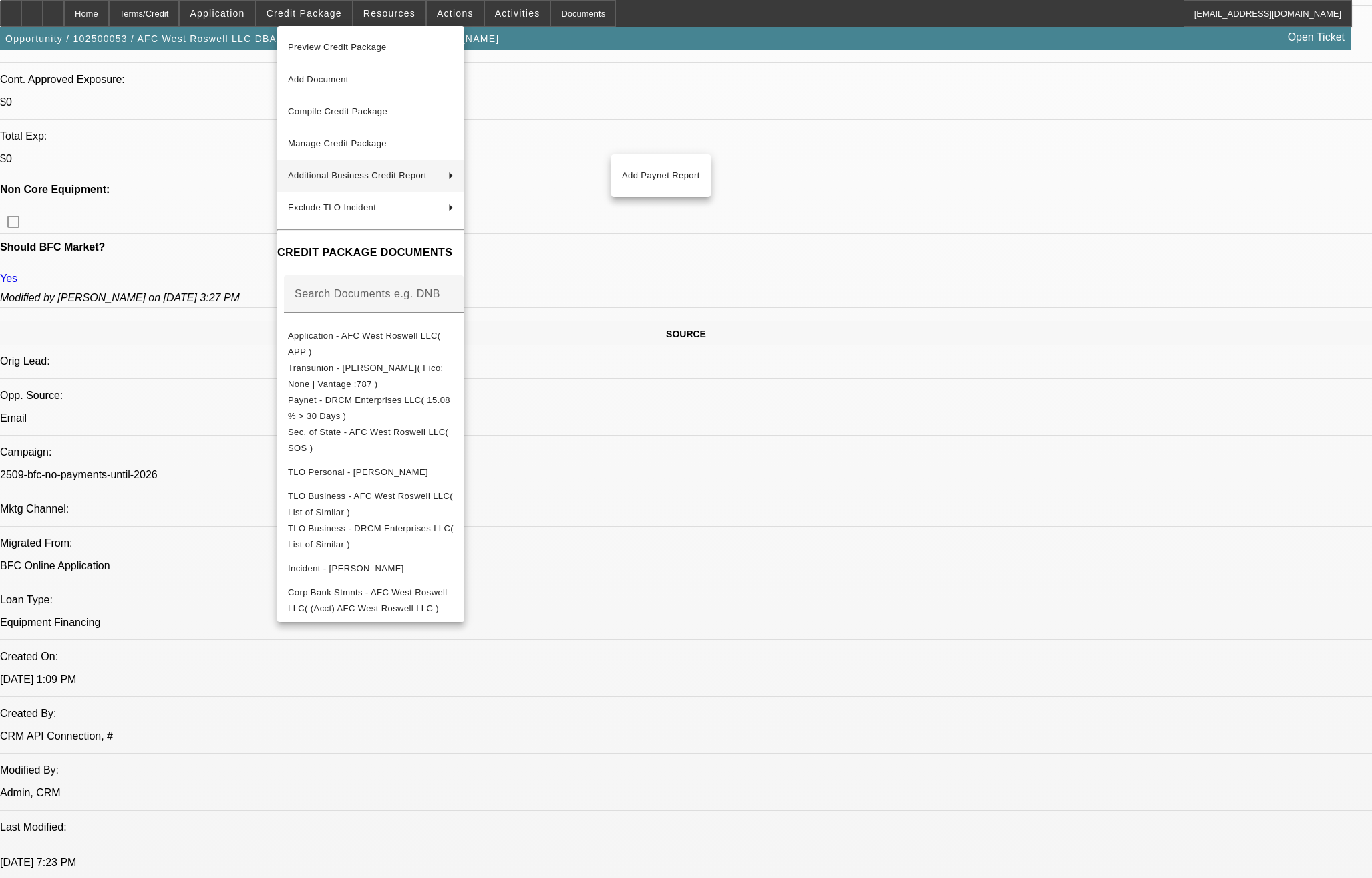
click at [779, 521] on div at bounding box center [686, 439] width 1372 height 878
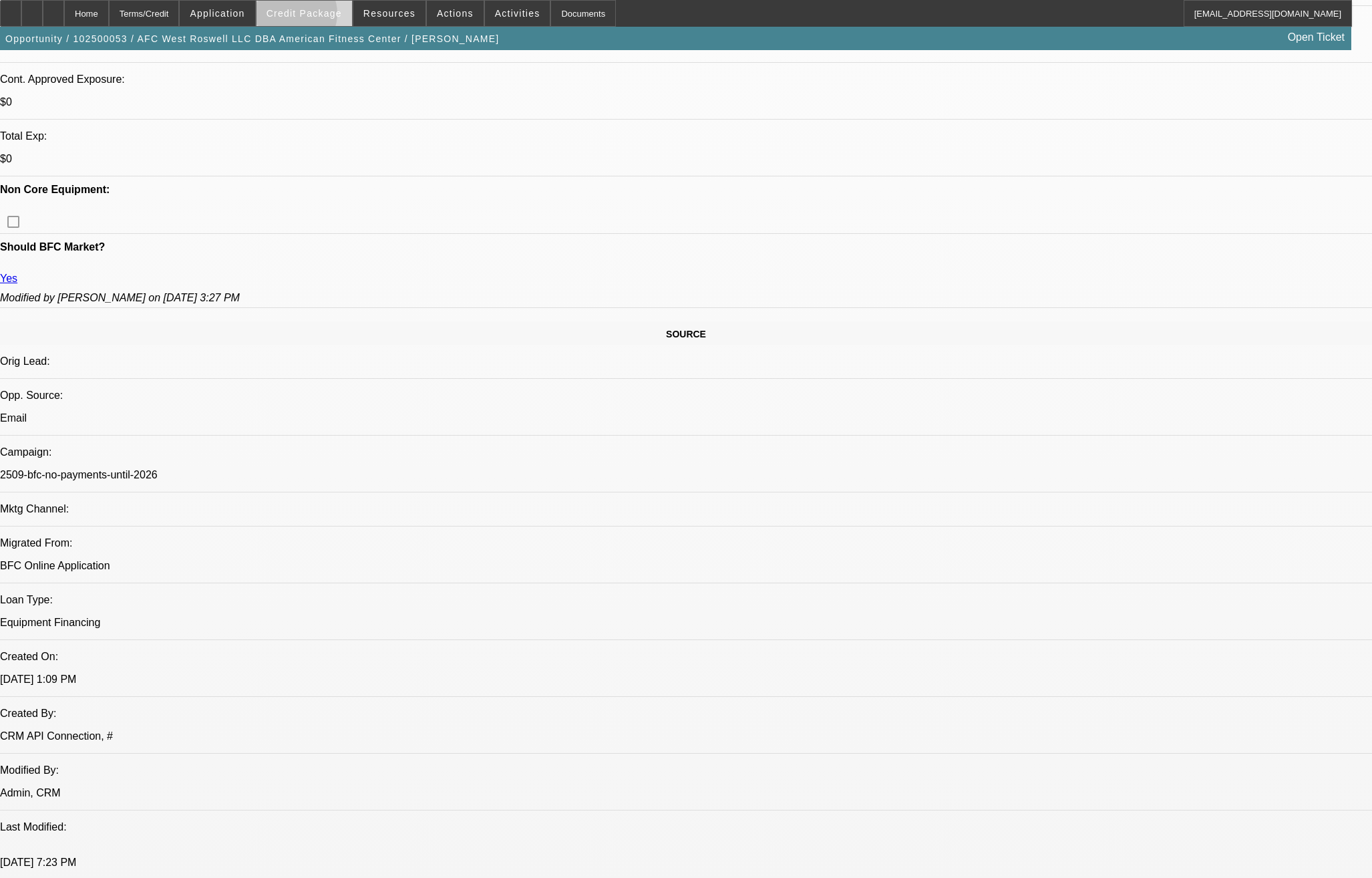
click at [313, 18] on span "Credit Package" at bounding box center [304, 13] width 76 height 11
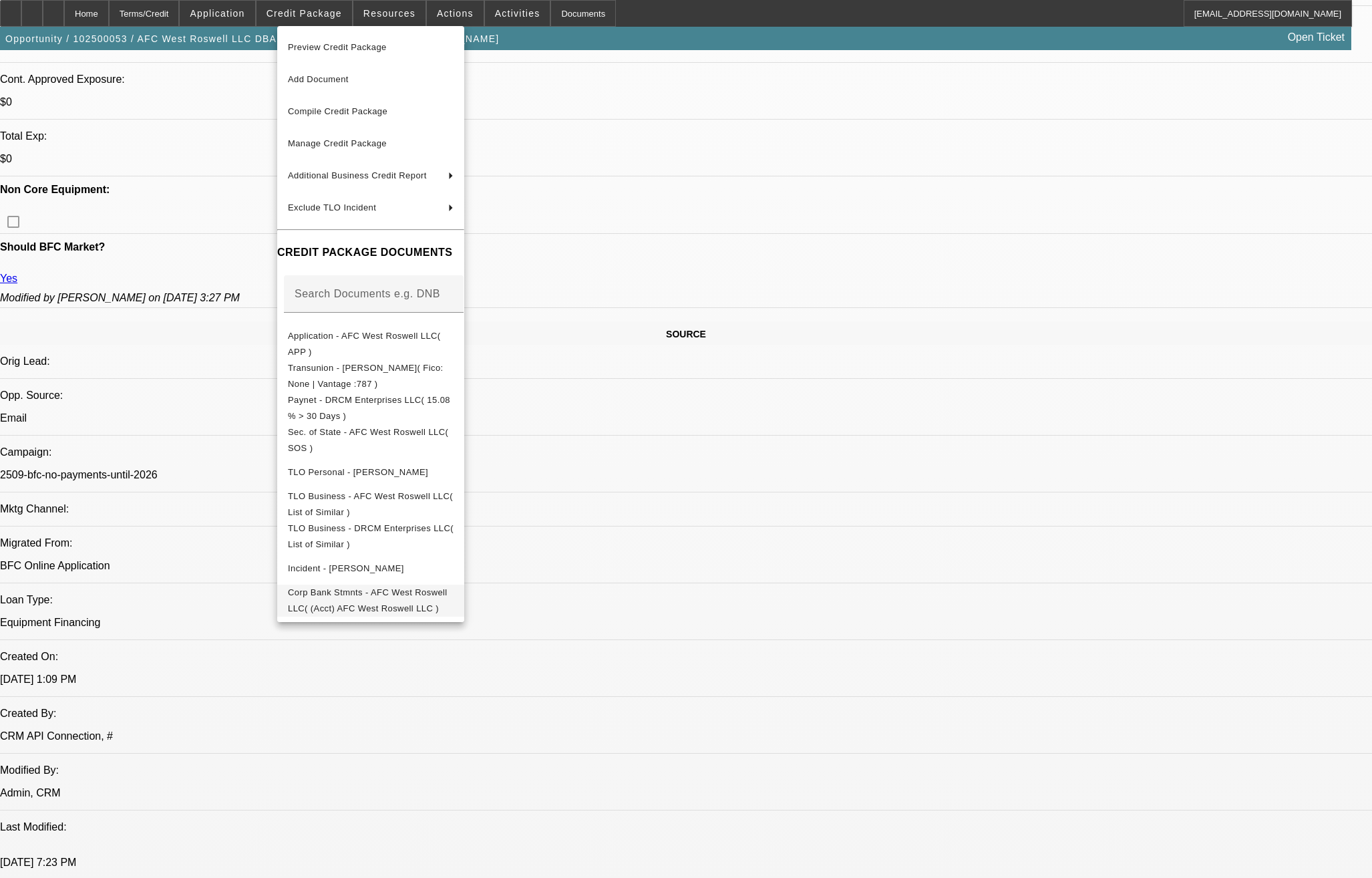
click at [423, 592] on span "Corp Bank Stmnts - AFC West Roswell LLC( (Acct) AFC West Roswell LLC )" at bounding box center [367, 600] width 159 height 26
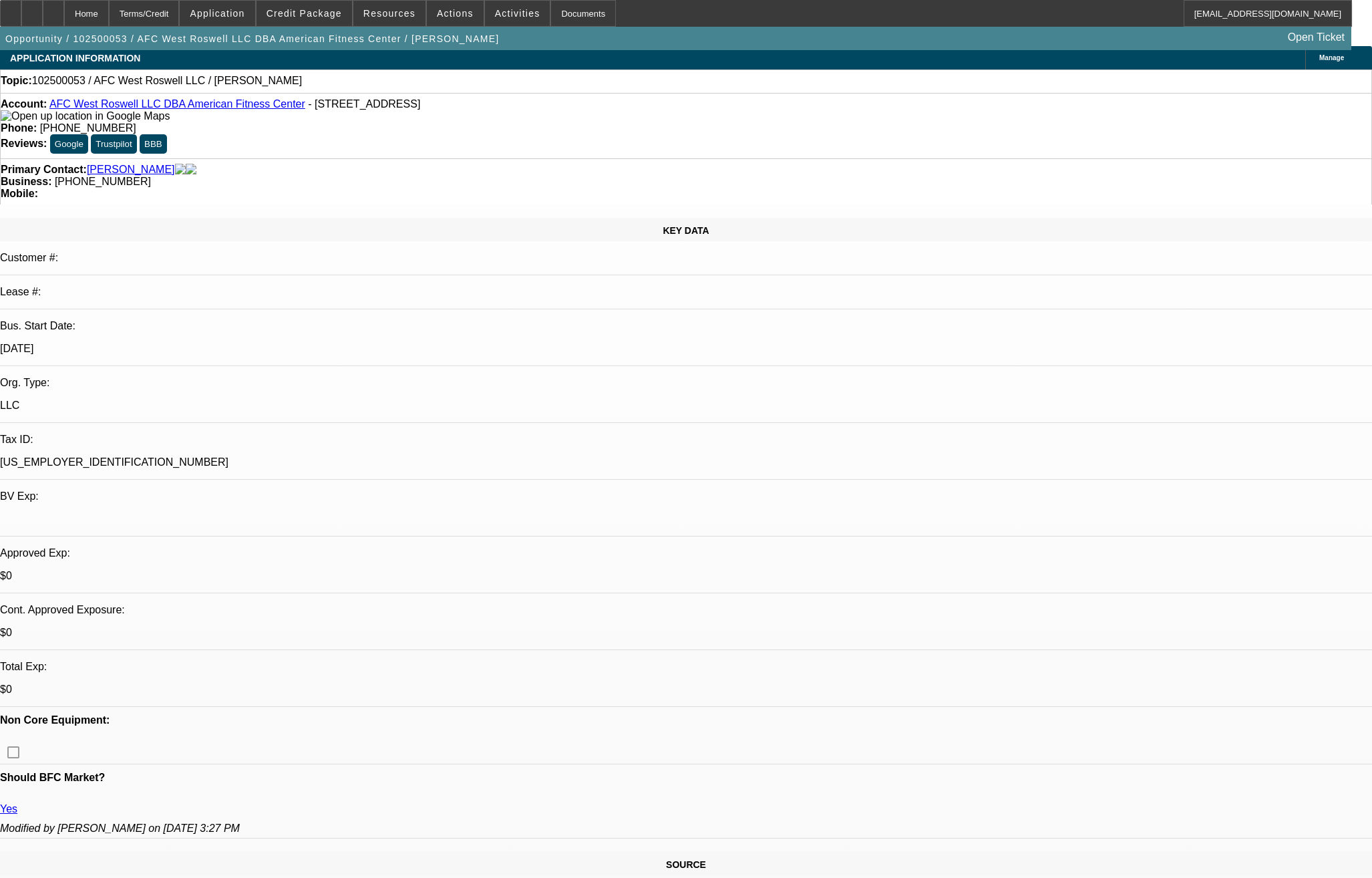
scroll to position [0, 0]
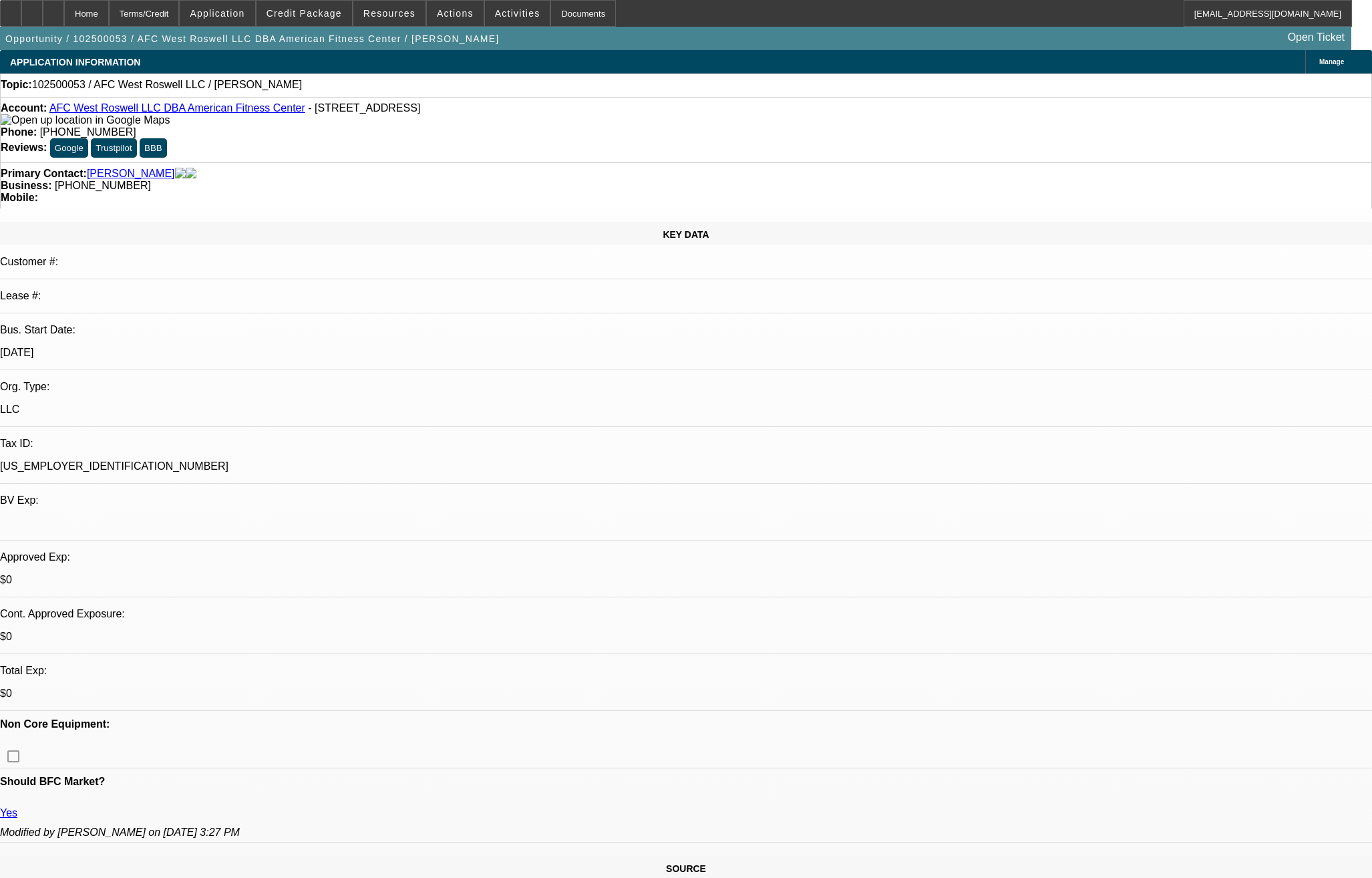
drag, startPoint x: 466, startPoint y: 257, endPoint x: 603, endPoint y: 259, distance: 137.0
drag, startPoint x: 566, startPoint y: 115, endPoint x: 499, endPoint y: 115, distance: 67.0
click at [499, 126] on div "Phone: (470) 749-6107" at bounding box center [686, 132] width 1371 height 12
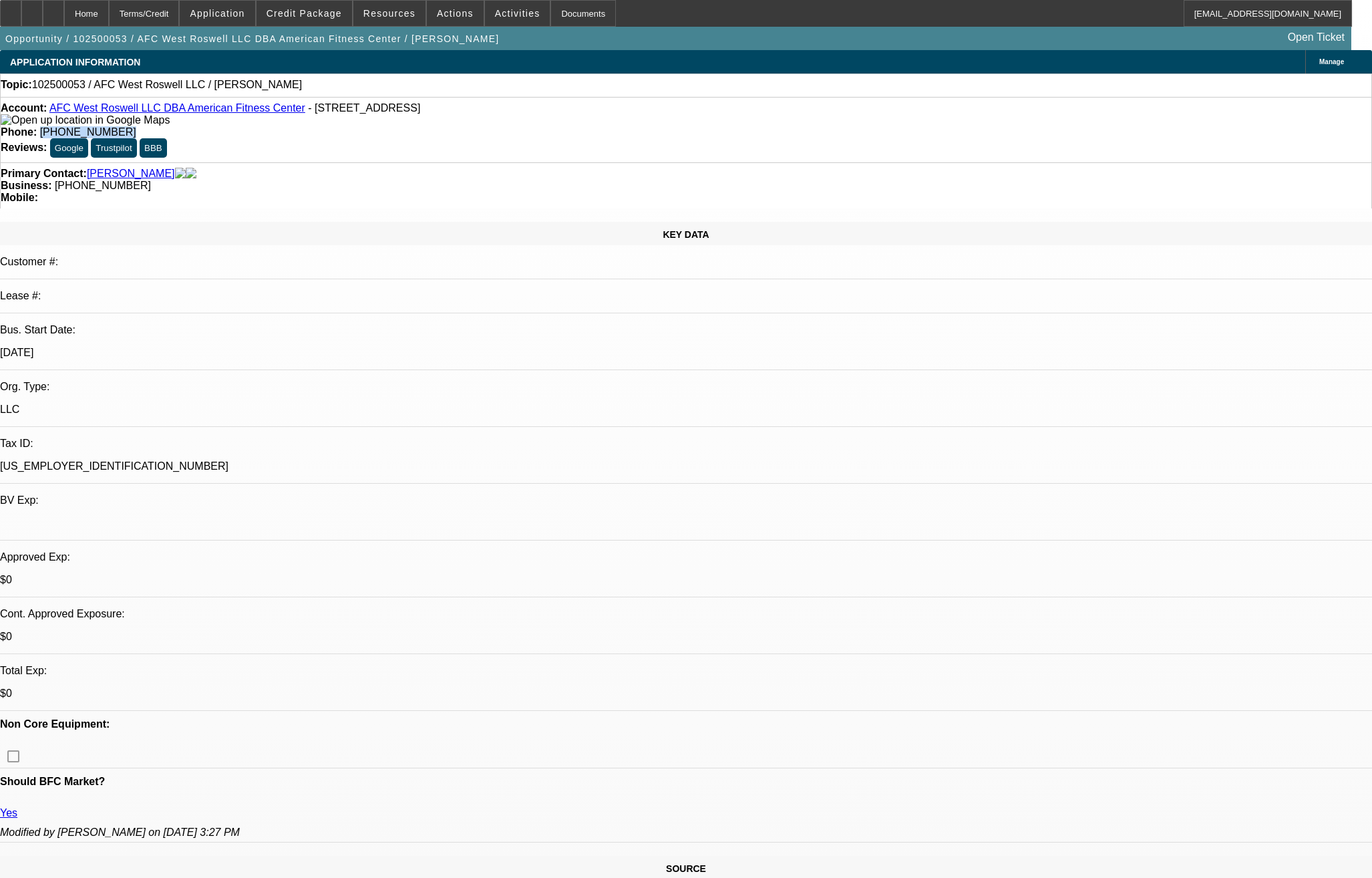
copy span "(470) 749-6107"
click at [301, 17] on span "Credit Package" at bounding box center [304, 13] width 76 height 11
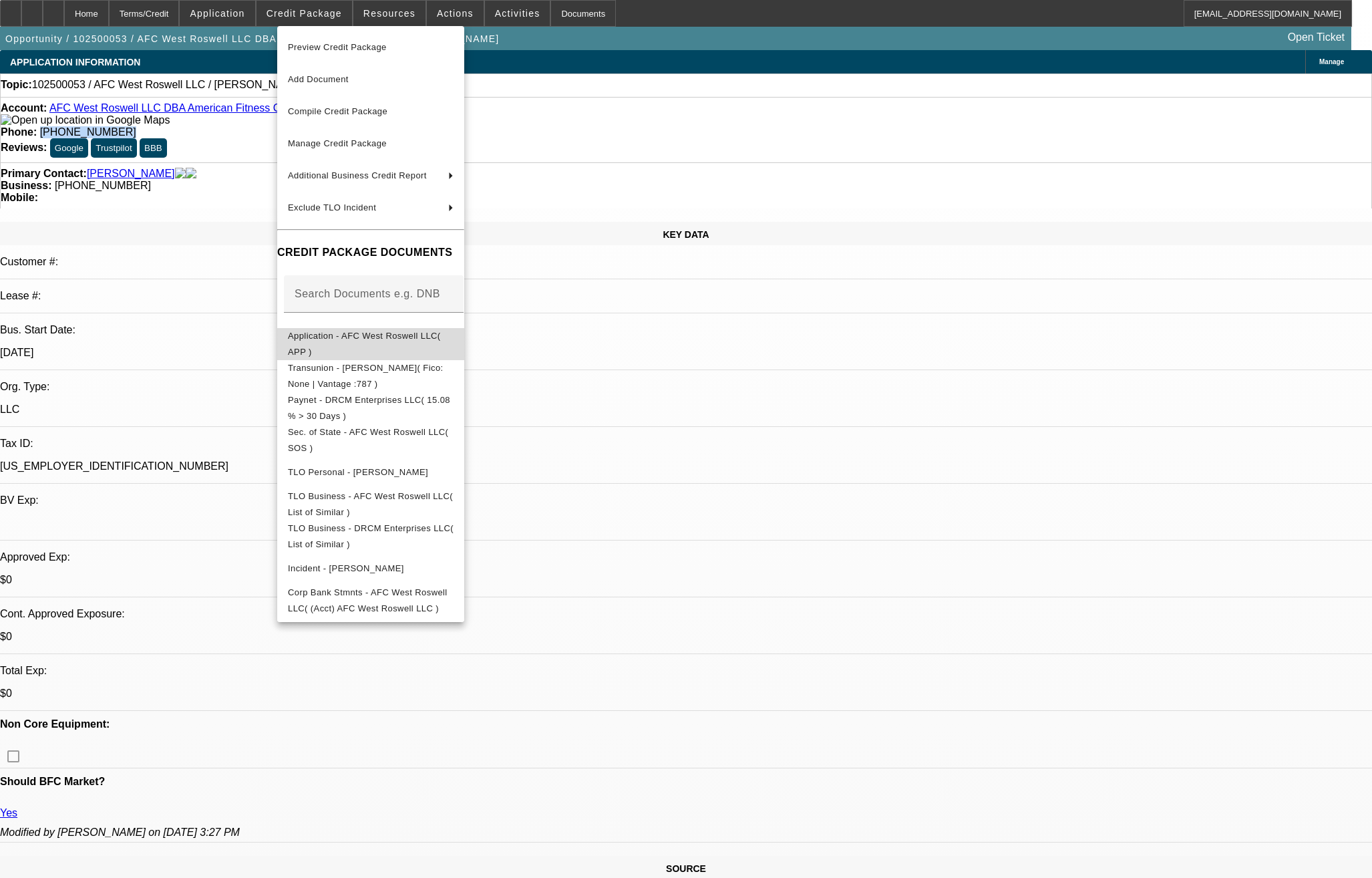
click at [395, 345] on span "Application - AFC West Roswell LLC( APP )" at bounding box center [370, 344] width 165 height 32
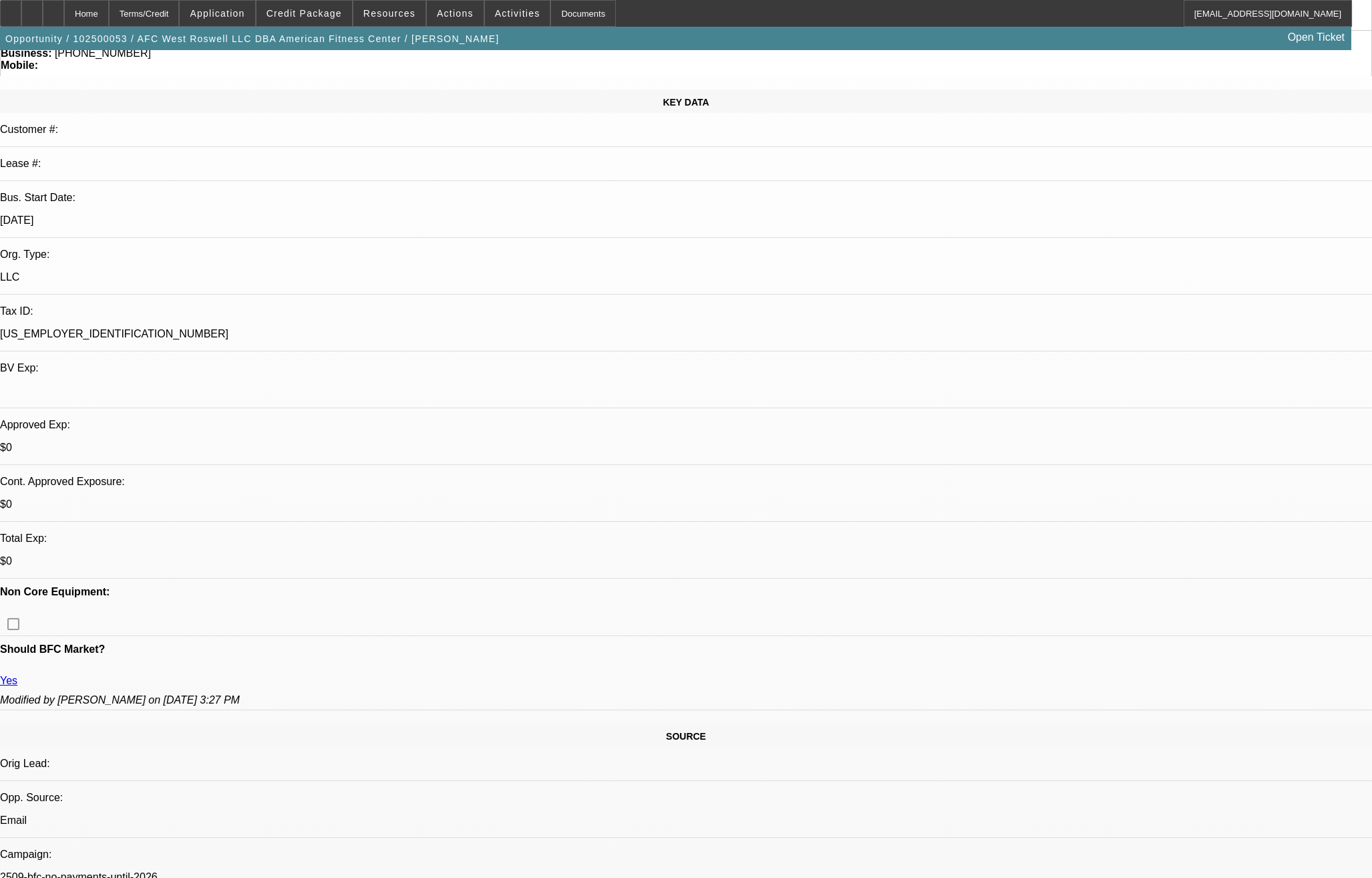
scroll to position [134, 0]
click at [347, 25] on span at bounding box center [304, 13] width 96 height 32
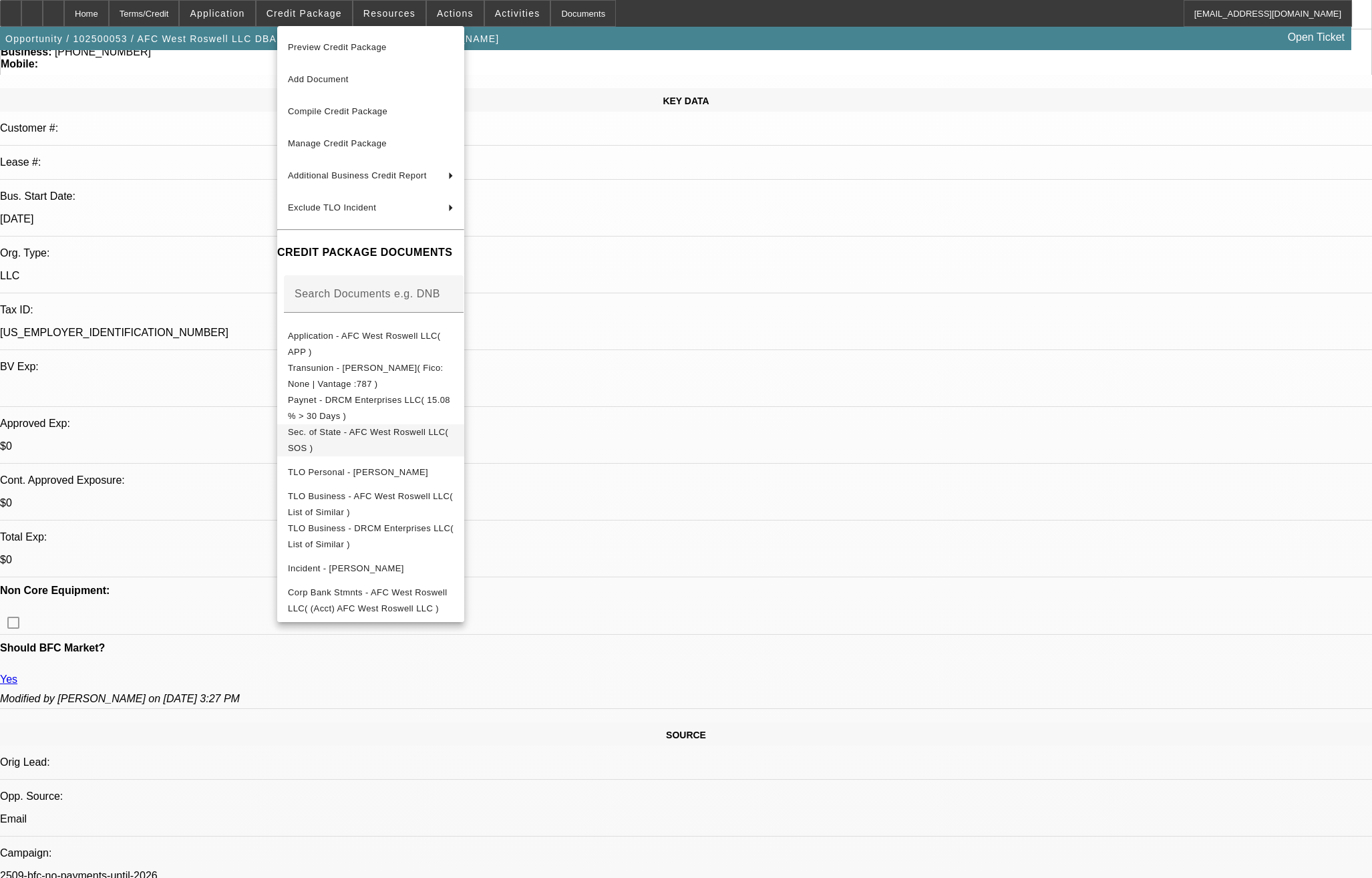
click at [386, 431] on span "Sec. of State - AFC West Roswell LLC( SOS )" at bounding box center [368, 439] width 160 height 26
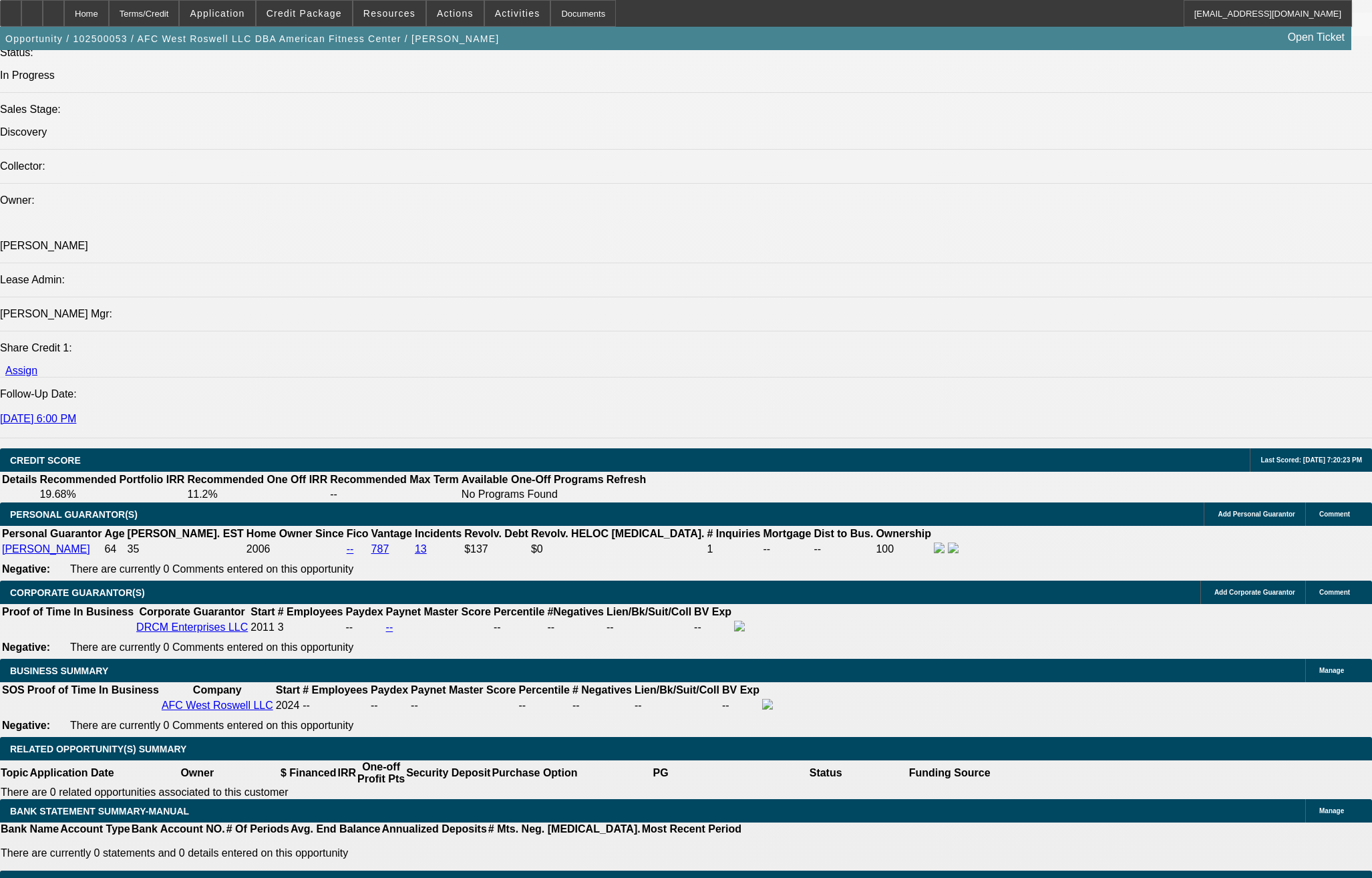
scroll to position [1536, 0]
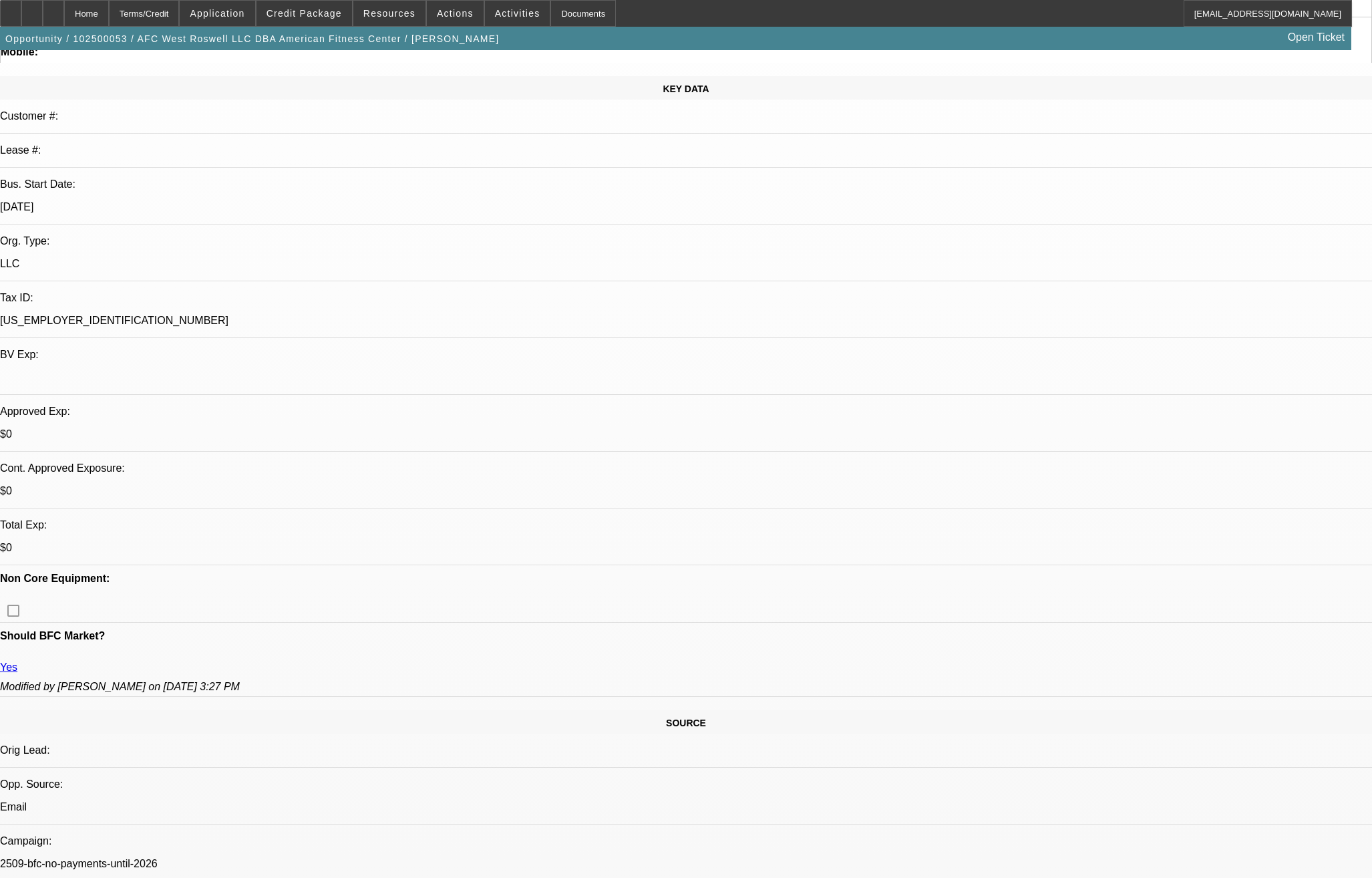
scroll to position [0, 0]
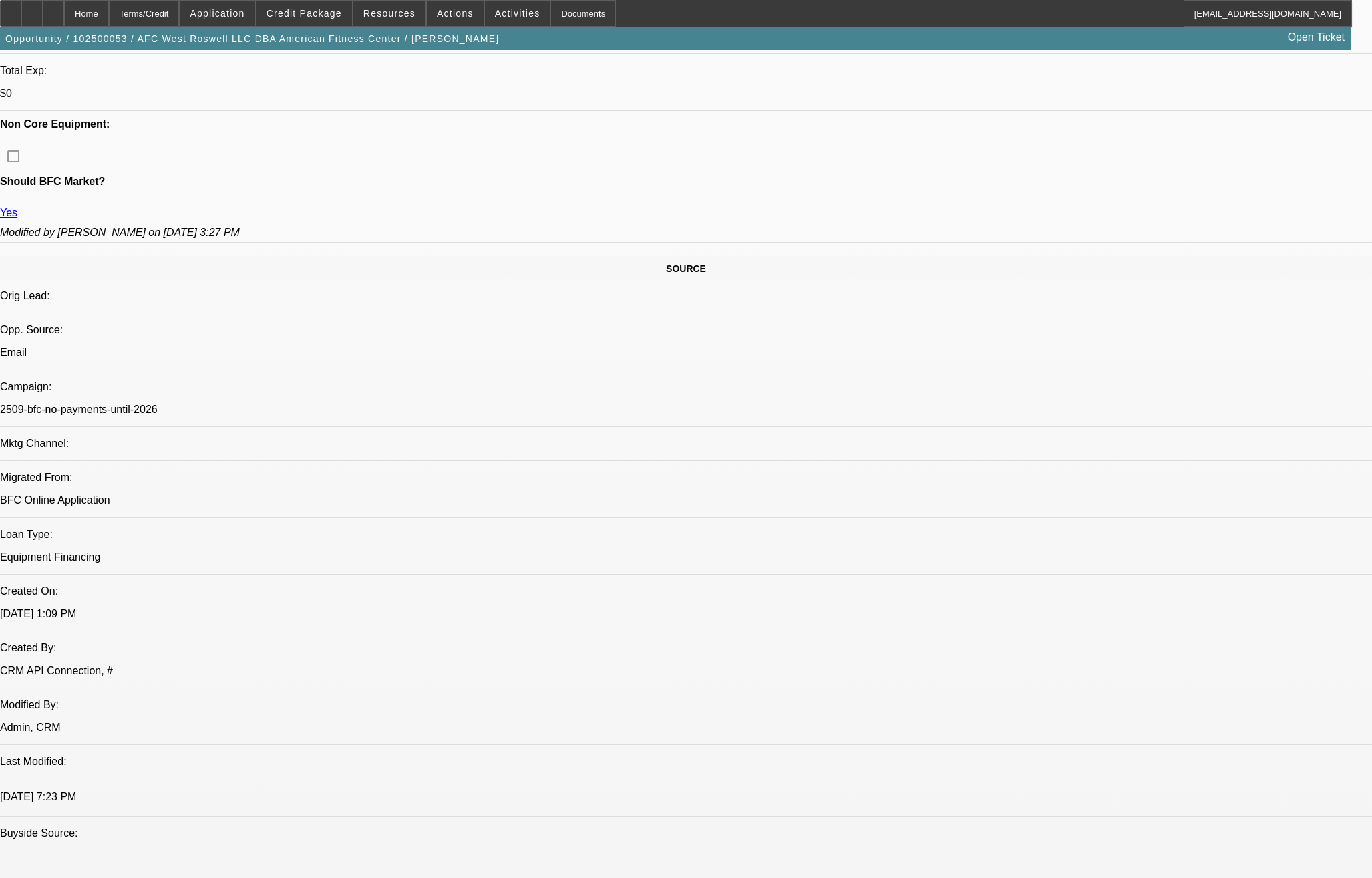
scroll to position [601, 0]
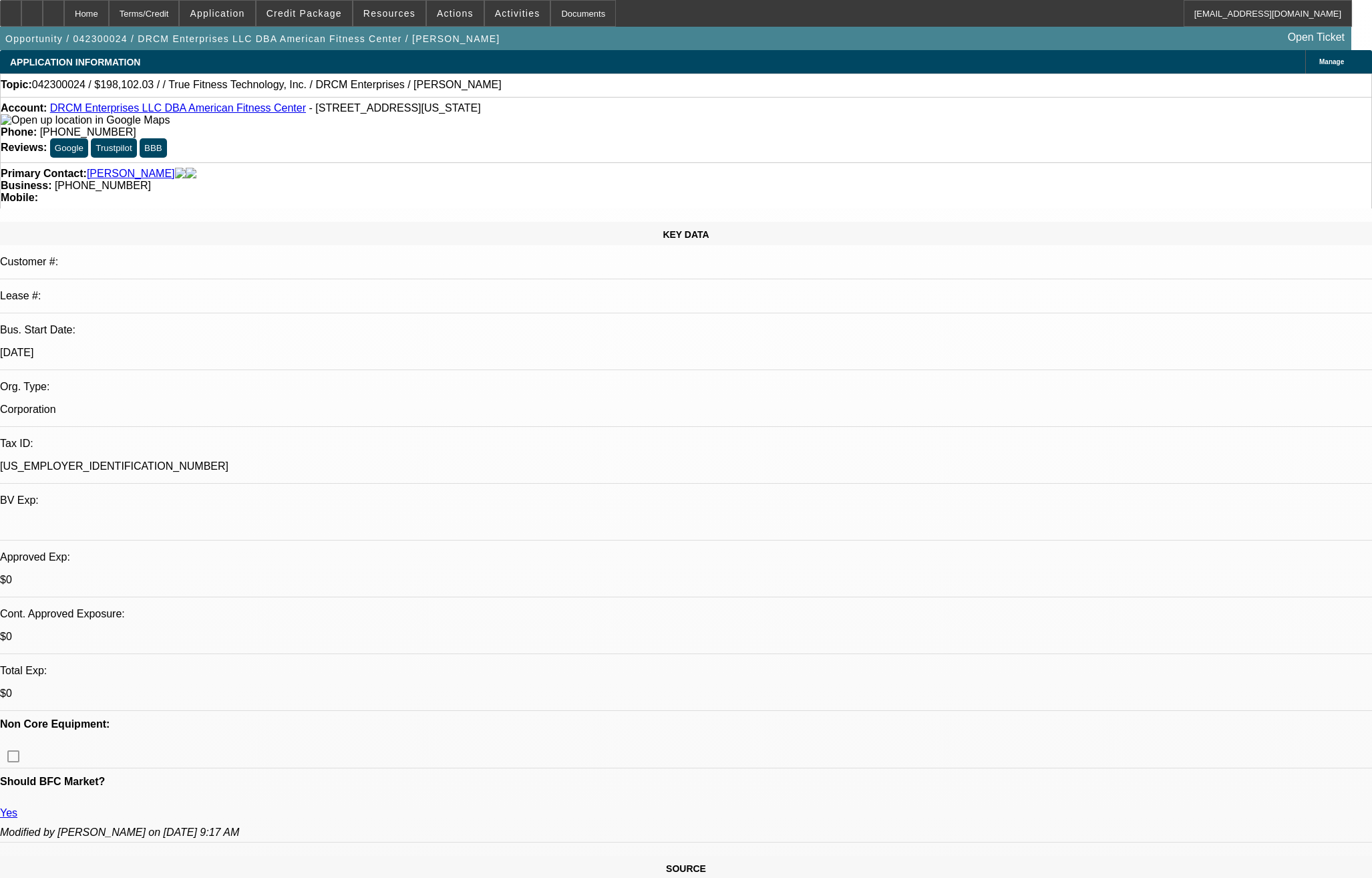
select select "0"
select select "0.1"
select select "1"
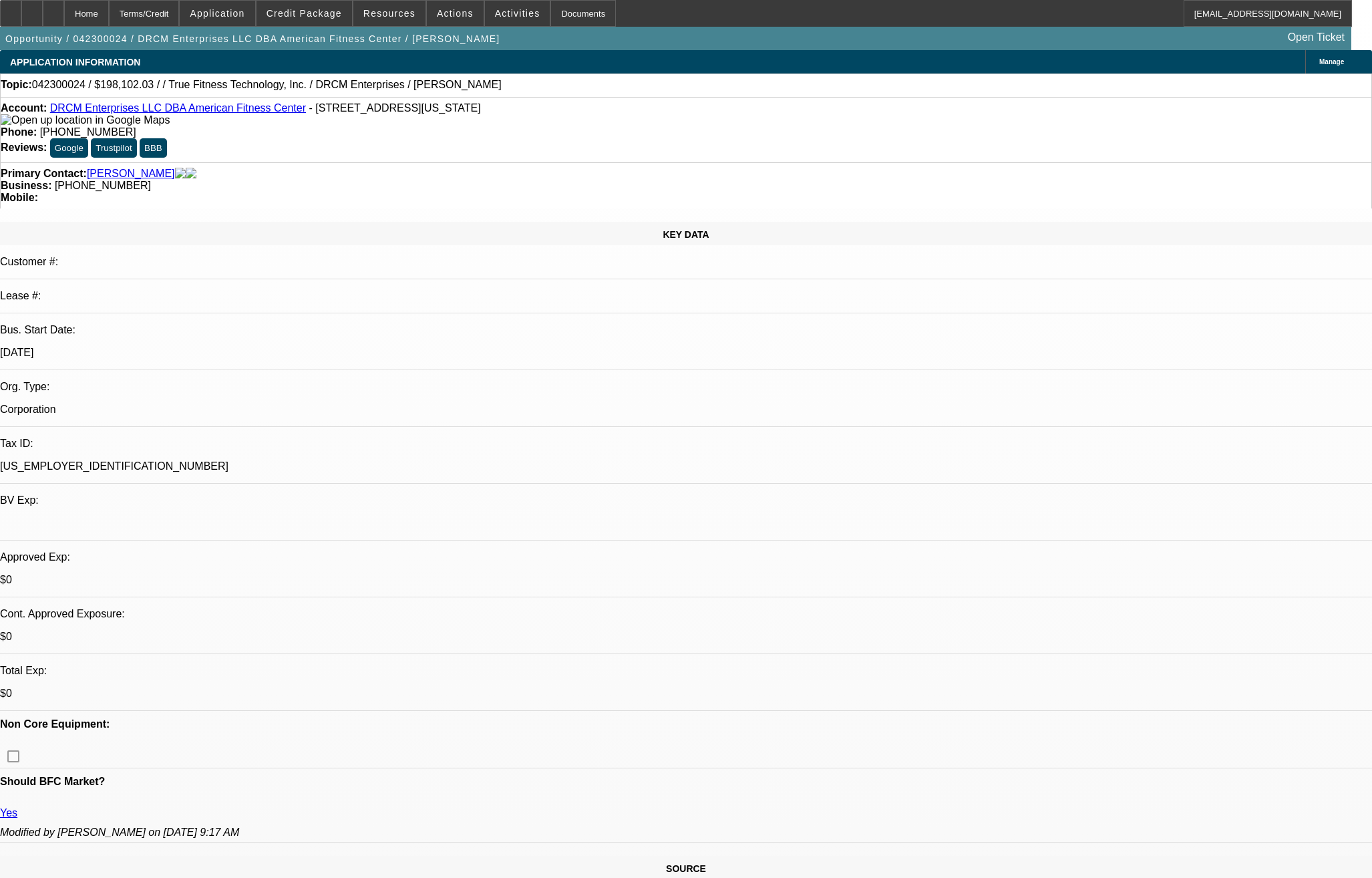
select select "4"
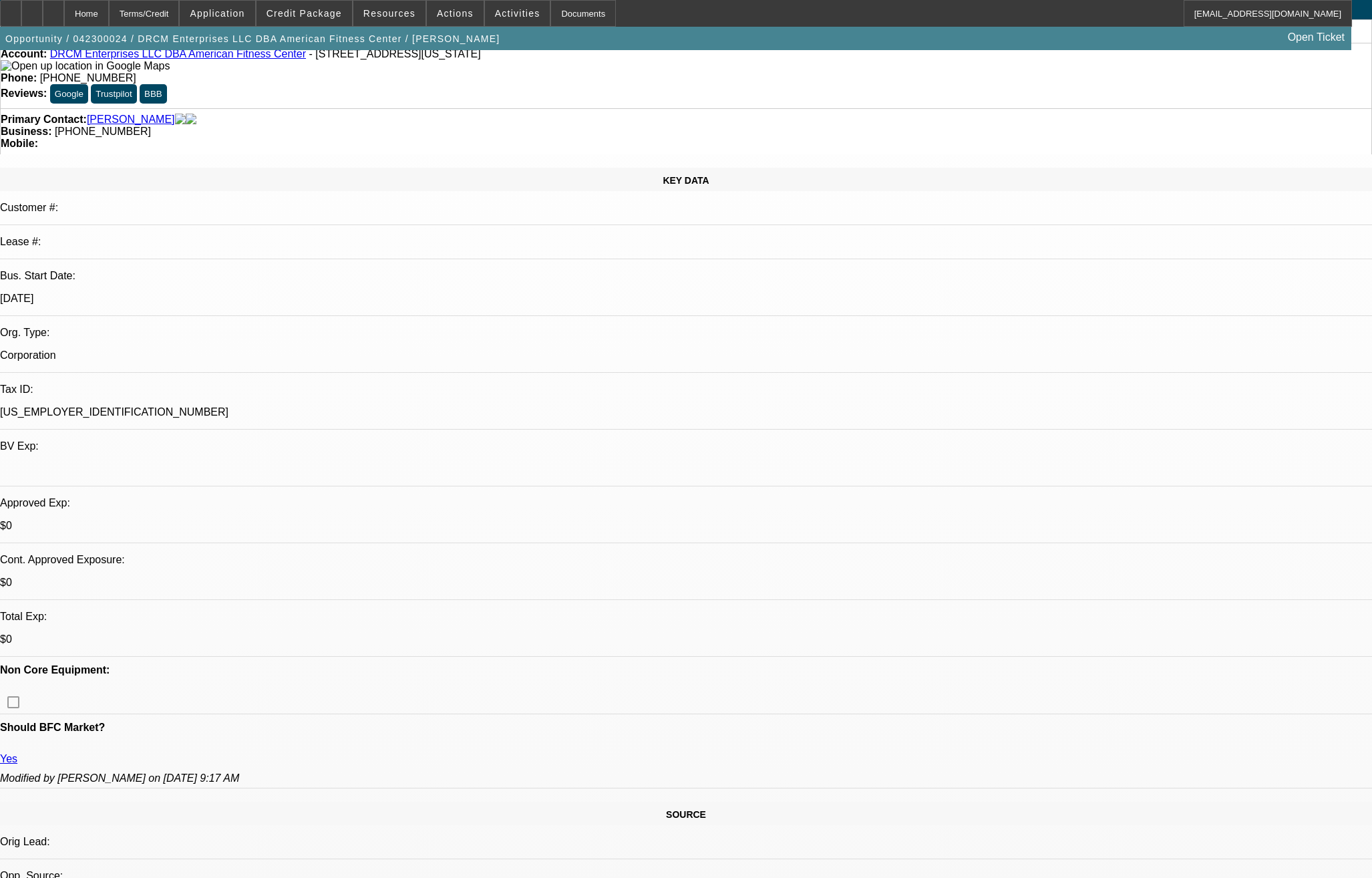
scroll to position [67, 0]
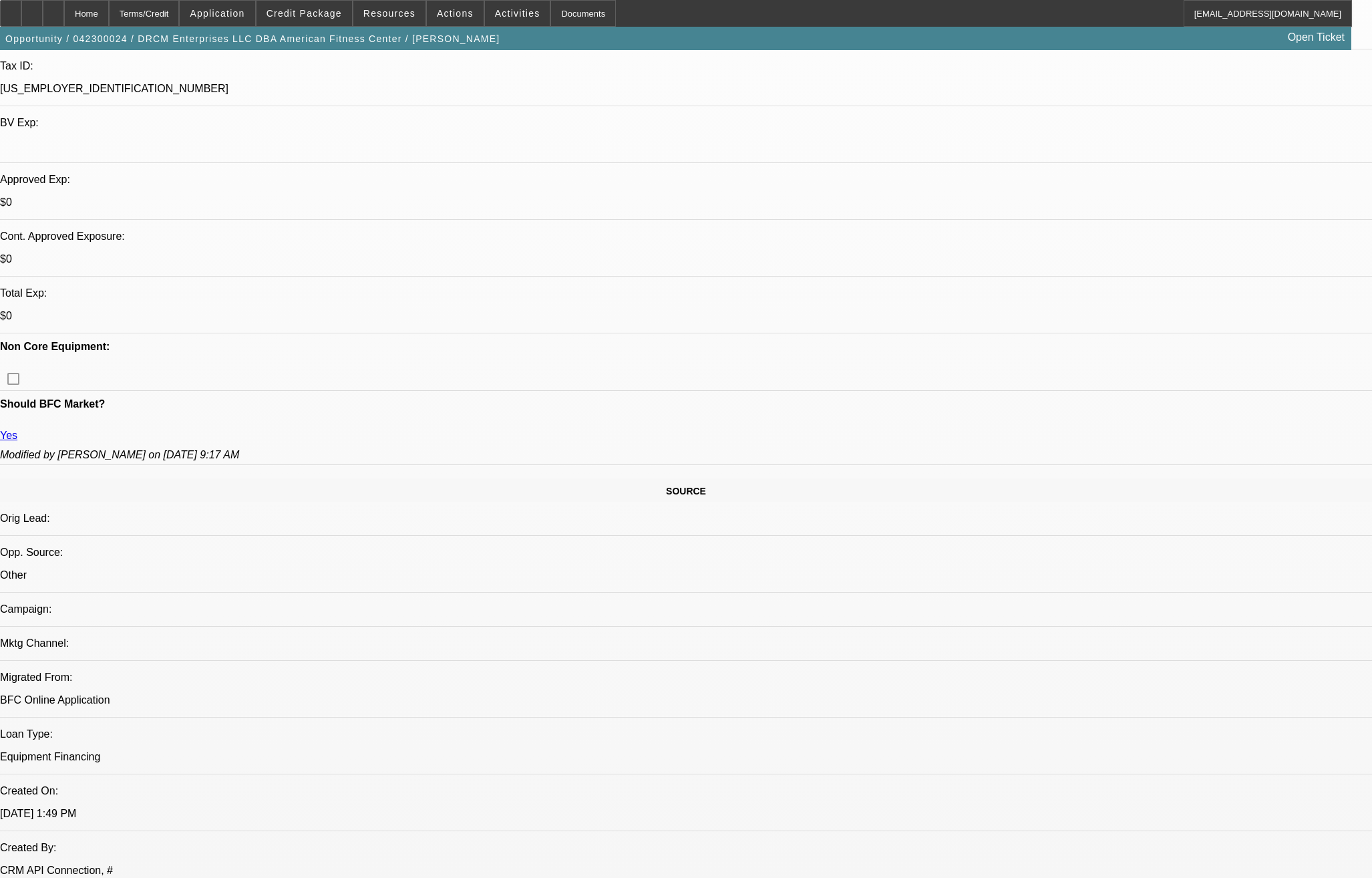
scroll to position [400, 0]
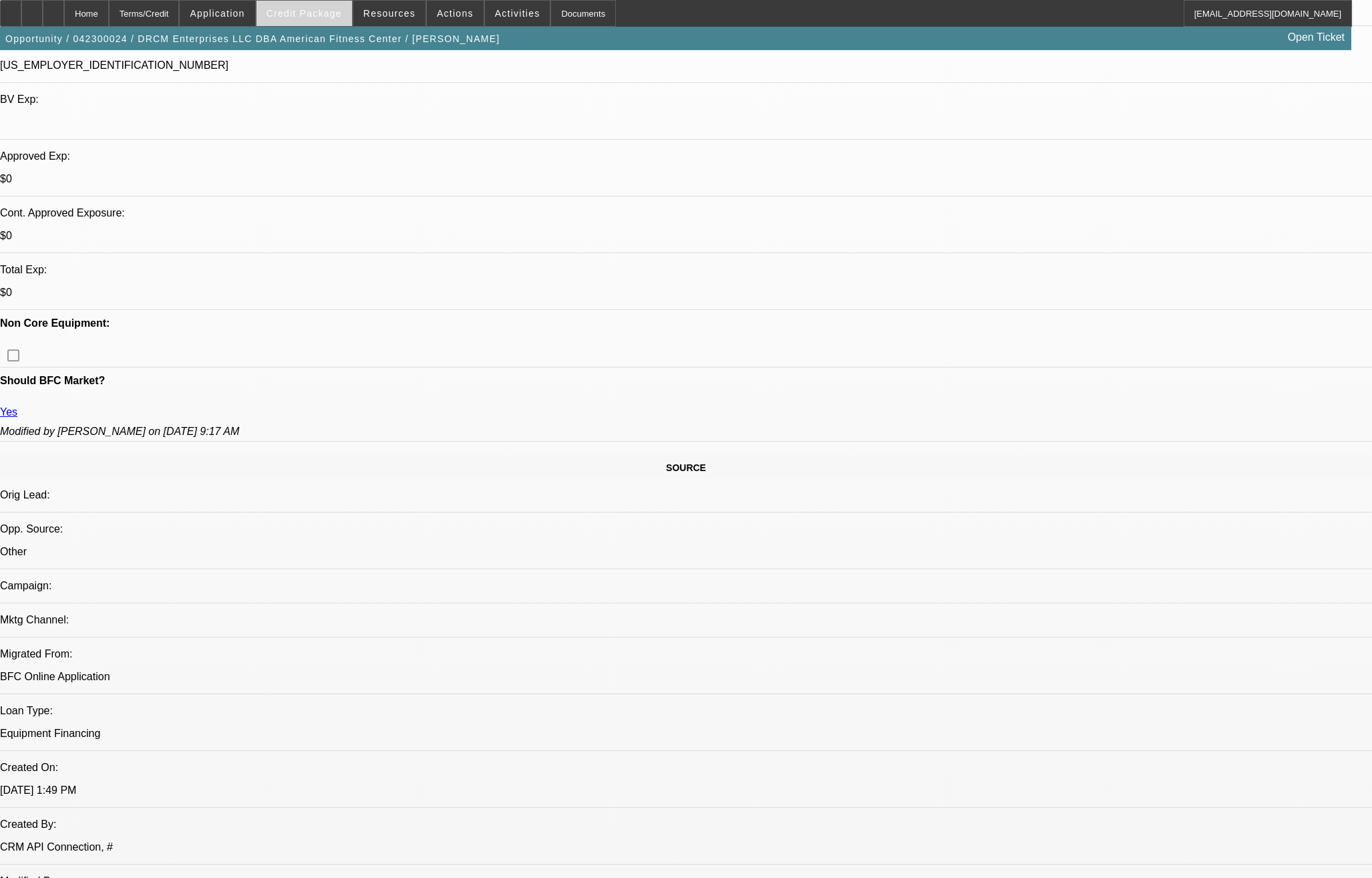
click at [342, 8] on span "Credit Package" at bounding box center [304, 13] width 76 height 11
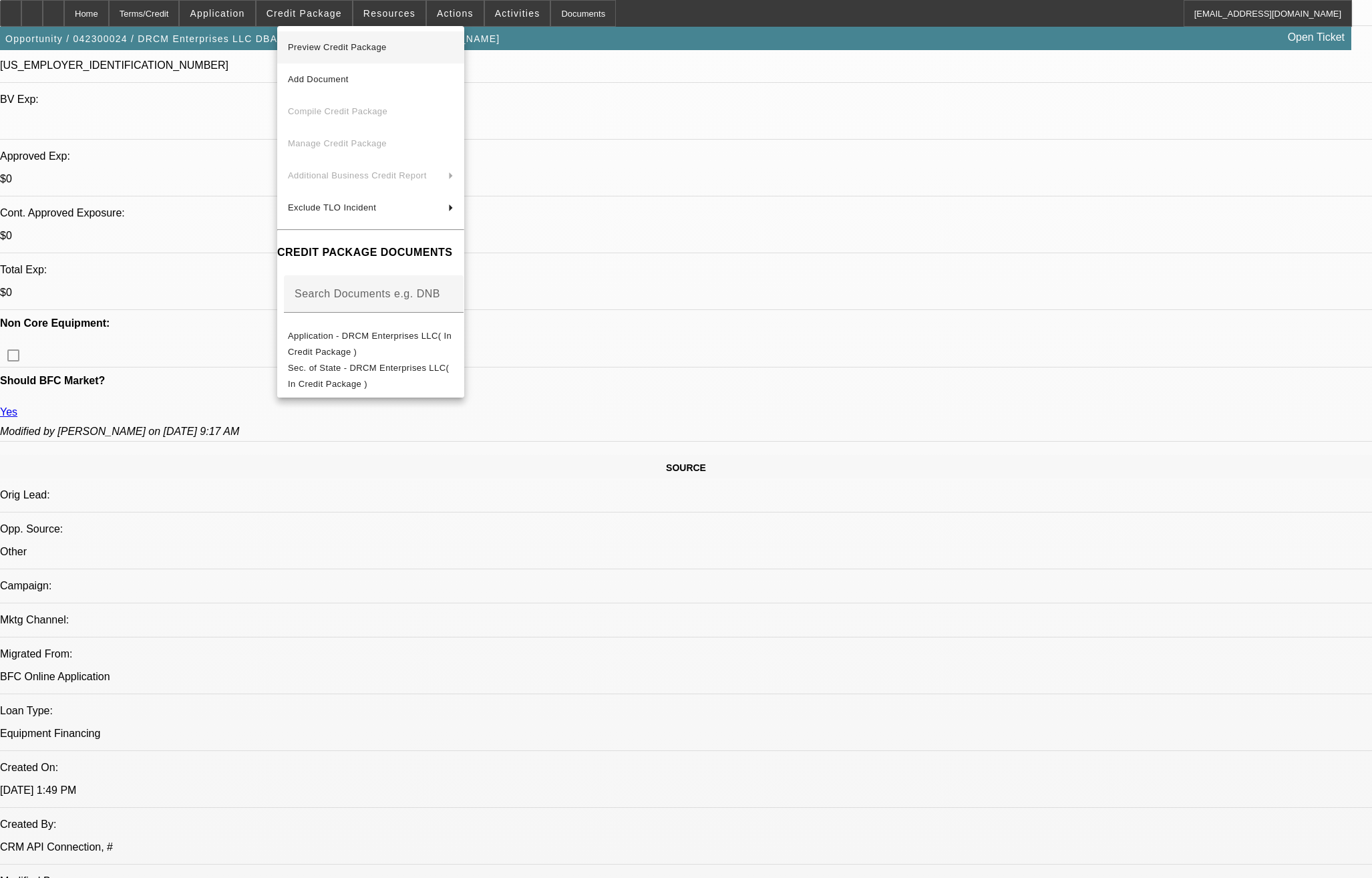
click at [379, 48] on span "Preview Credit Package" at bounding box center [337, 47] width 99 height 10
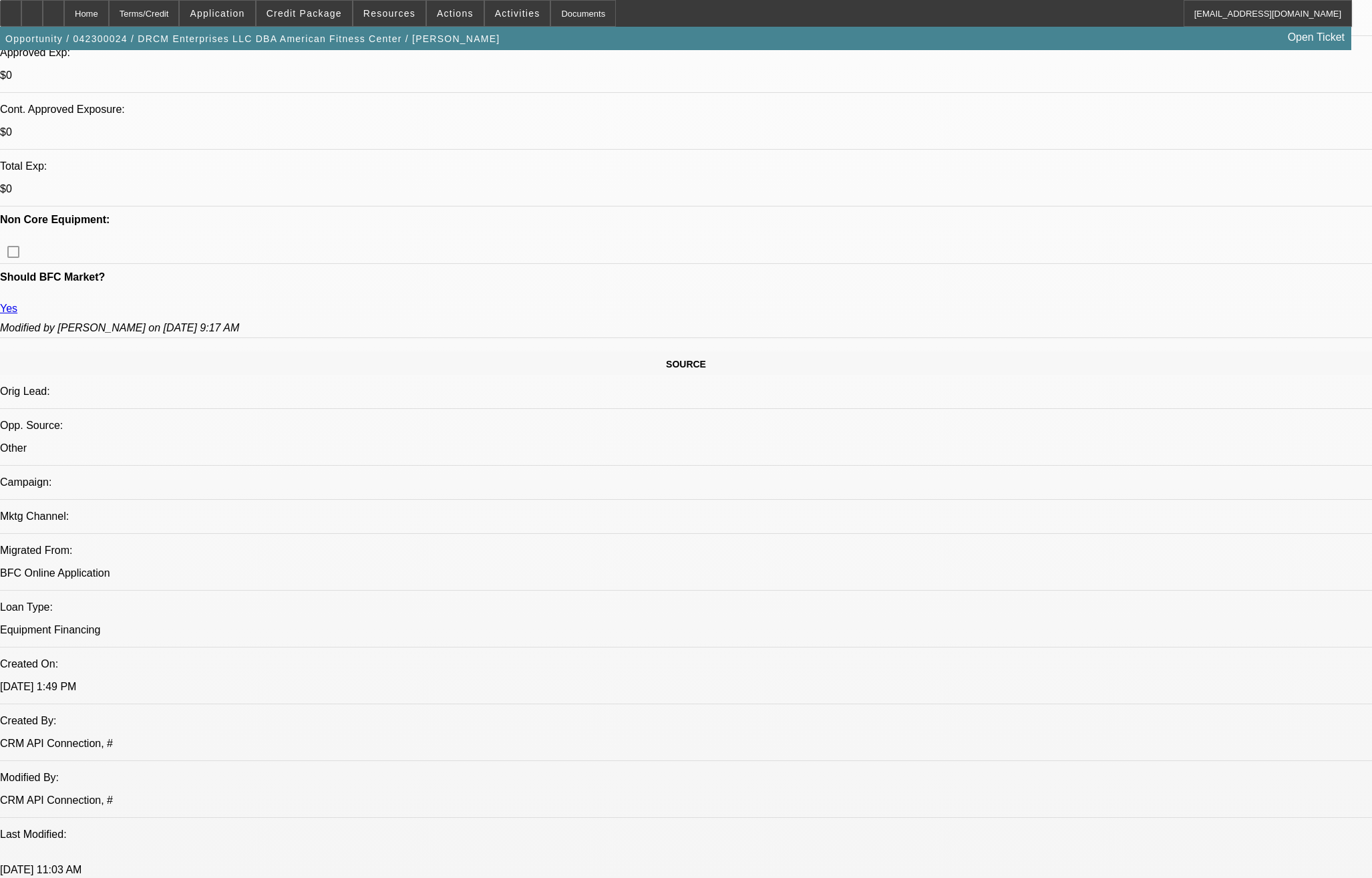
scroll to position [534, 0]
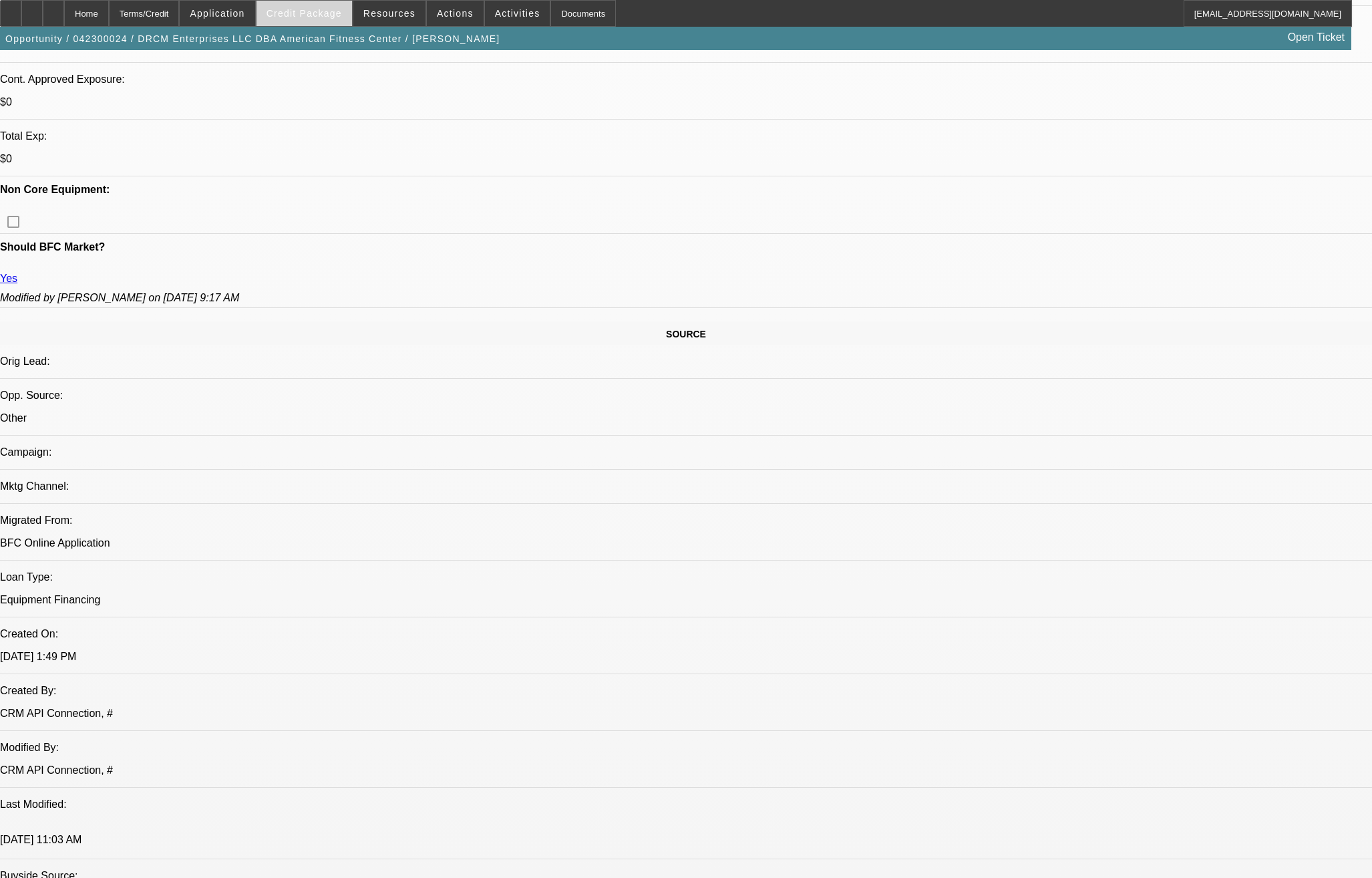
click at [316, 7] on span at bounding box center [304, 13] width 96 height 32
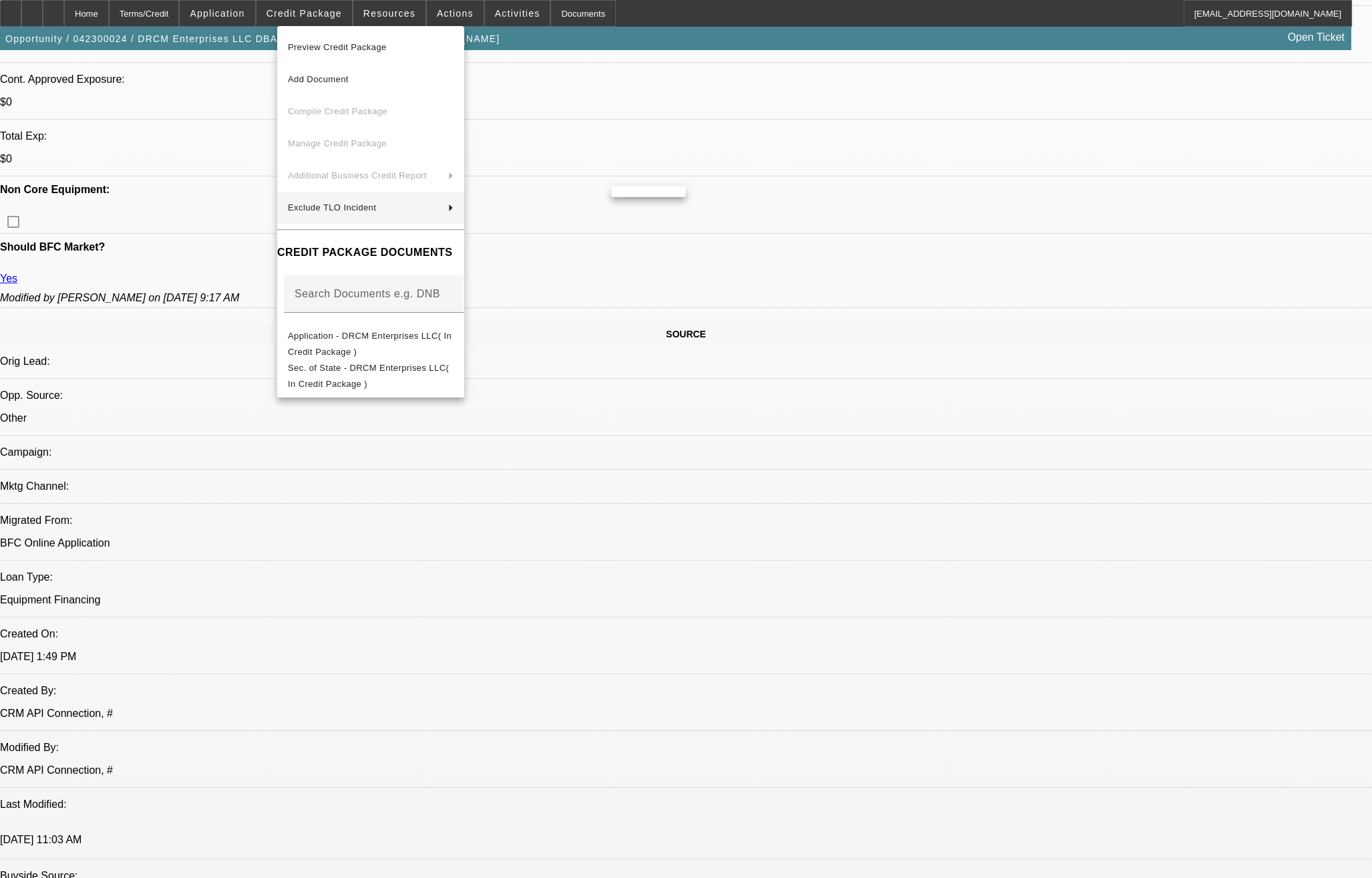
click at [701, 306] on div at bounding box center [686, 439] width 1372 height 878
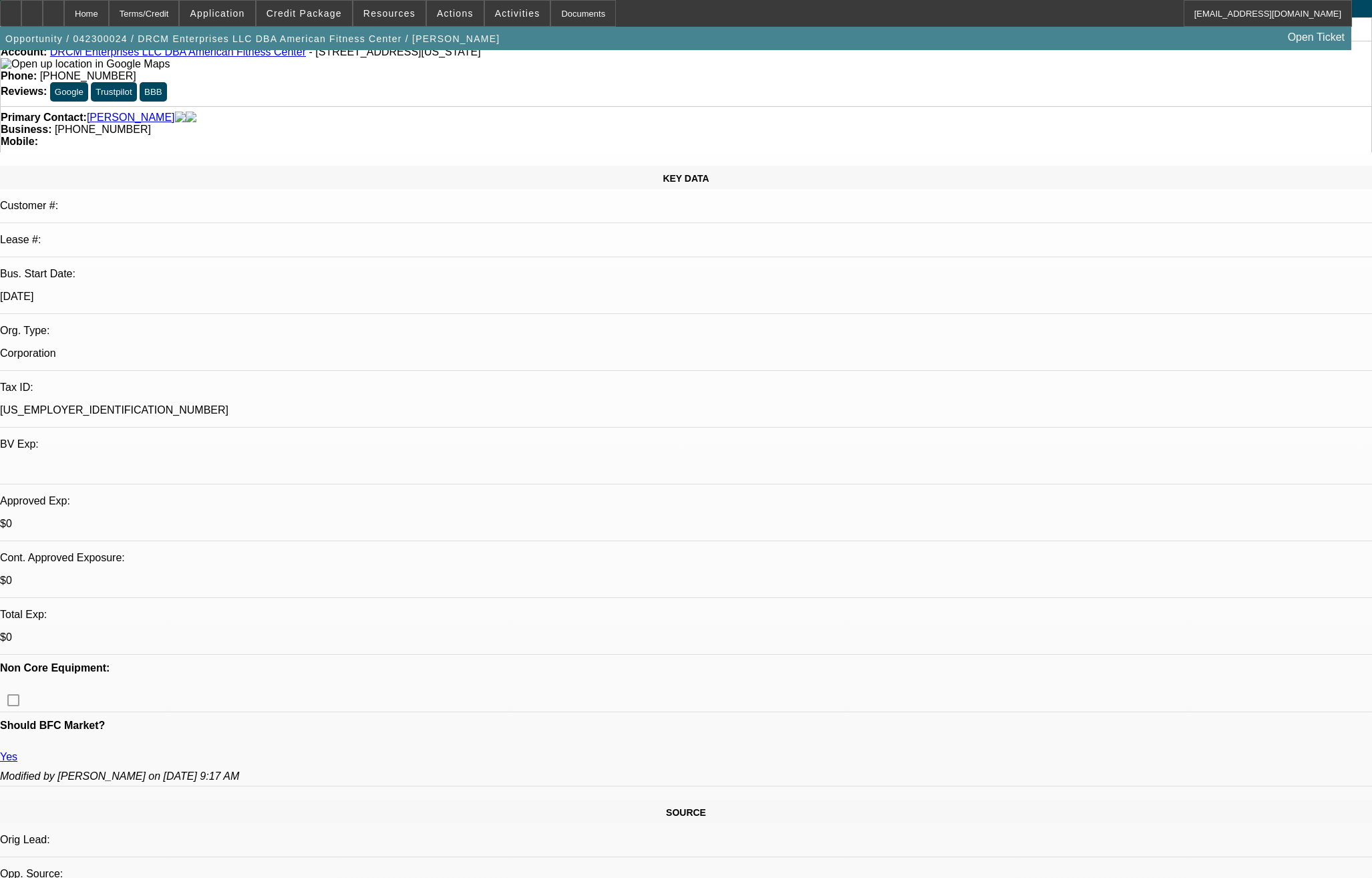
scroll to position [0, 0]
